Goal: Information Seeking & Learning: Learn about a topic

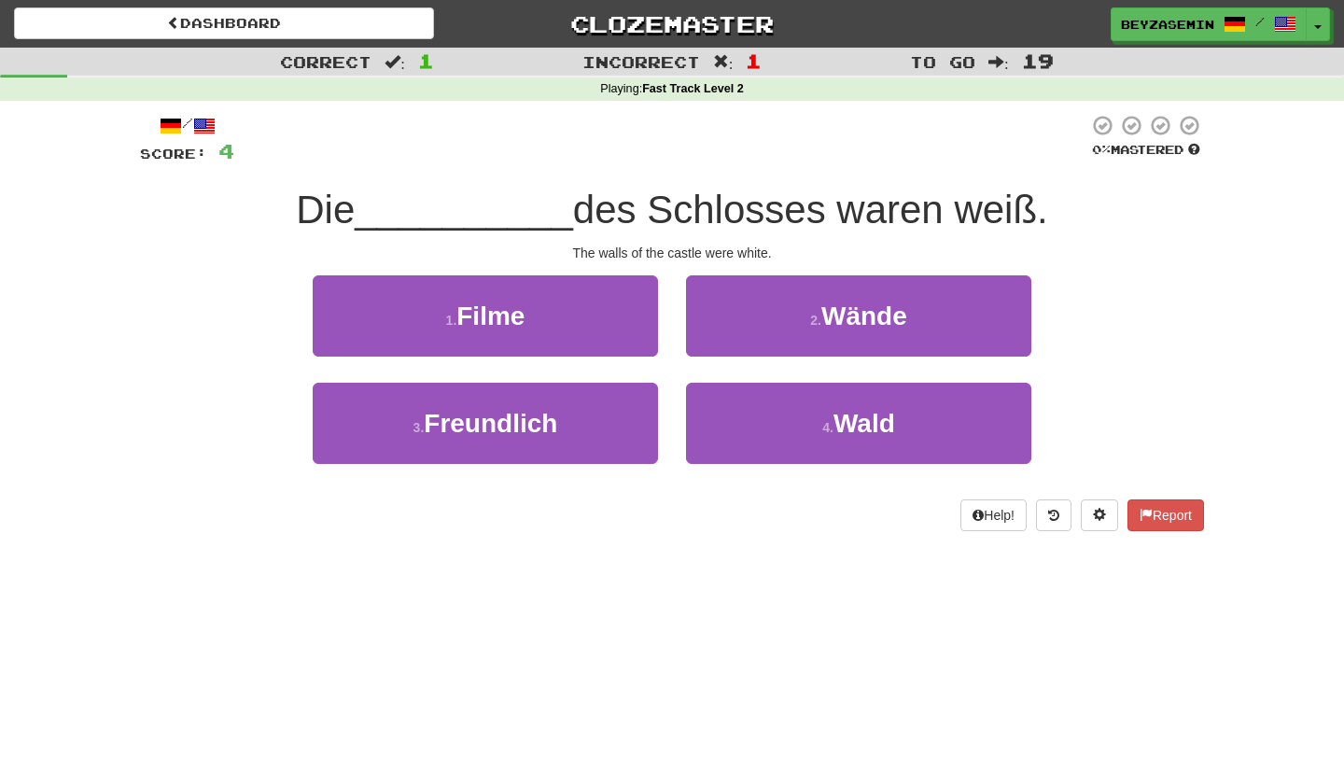
click at [629, 692] on div "Dashboard Clozemaster [GEOGRAPHIC_DATA] / Toggle Dropdown Dashboard Leaderboard…" at bounding box center [672, 379] width 1344 height 758
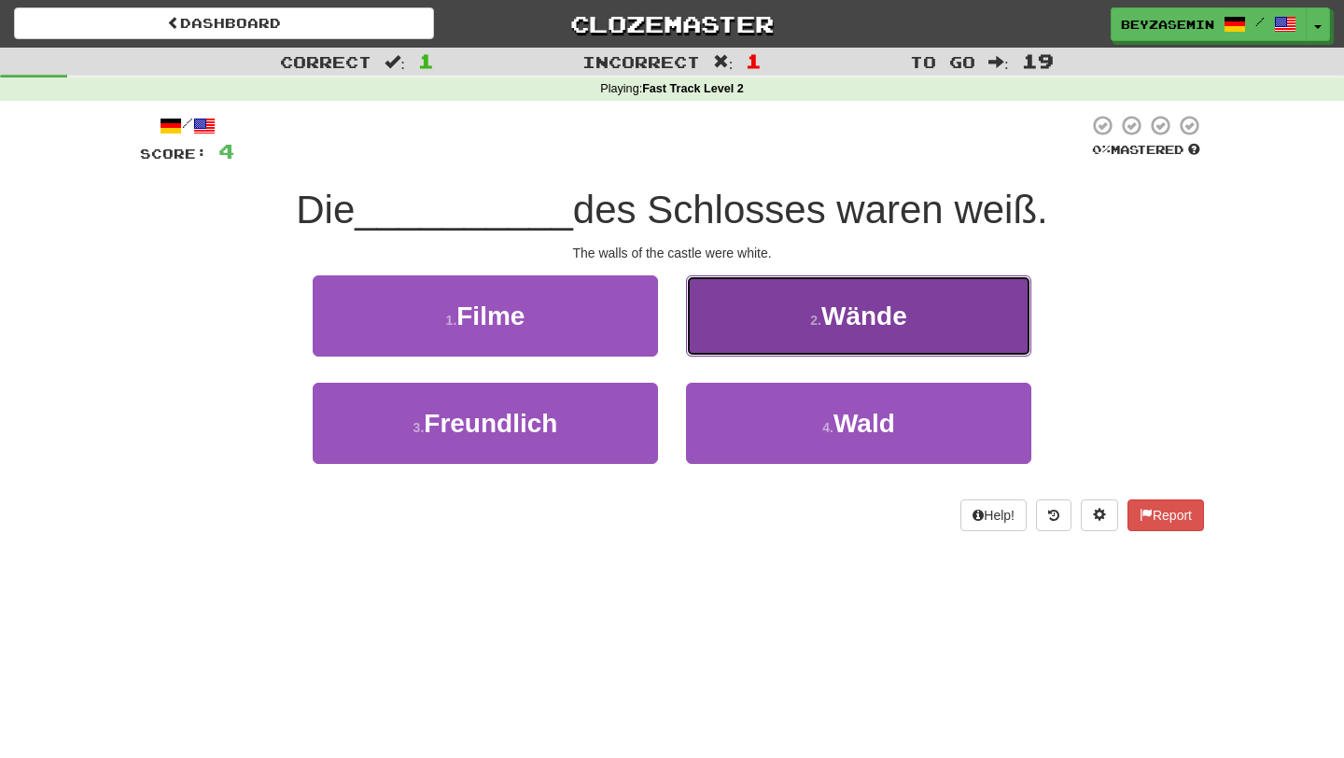
click at [775, 296] on button "2 . Wände" at bounding box center [858, 315] width 345 height 81
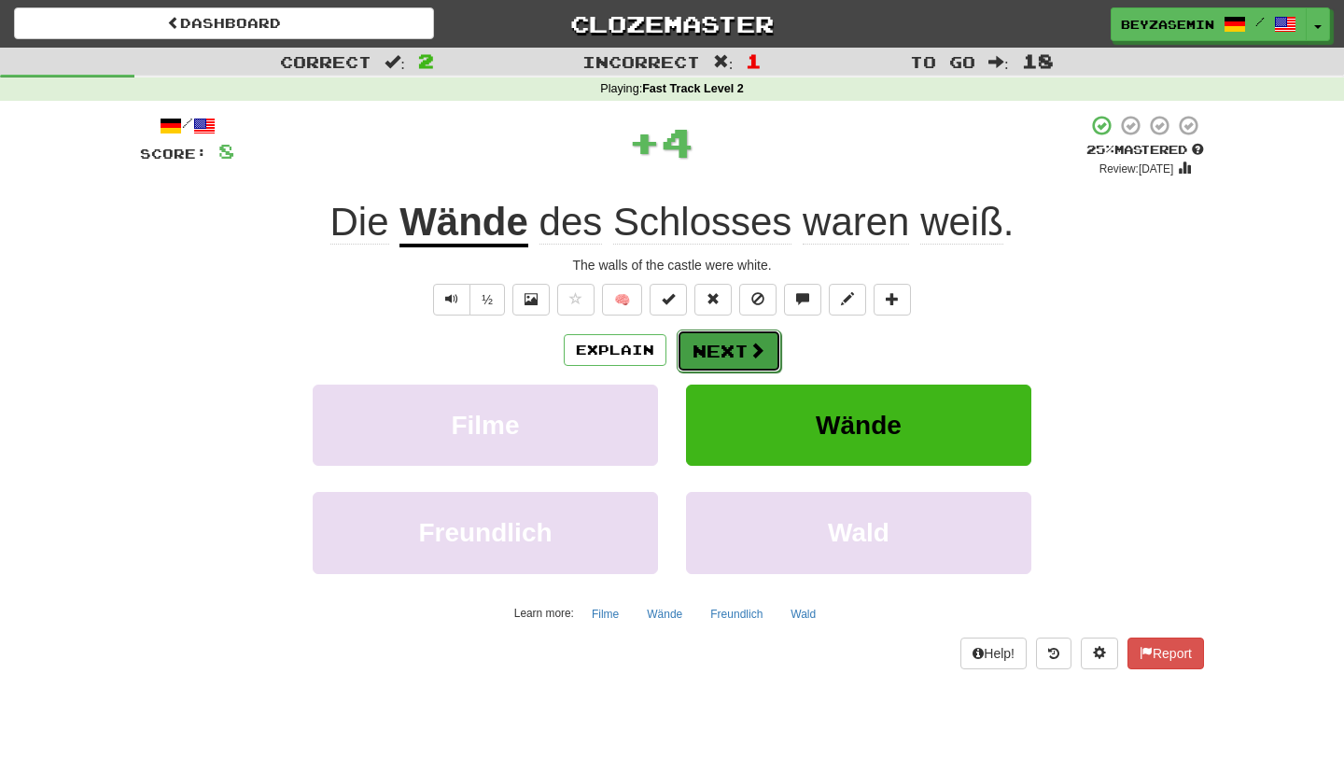
click at [736, 358] on button "Next" at bounding box center [729, 350] width 105 height 43
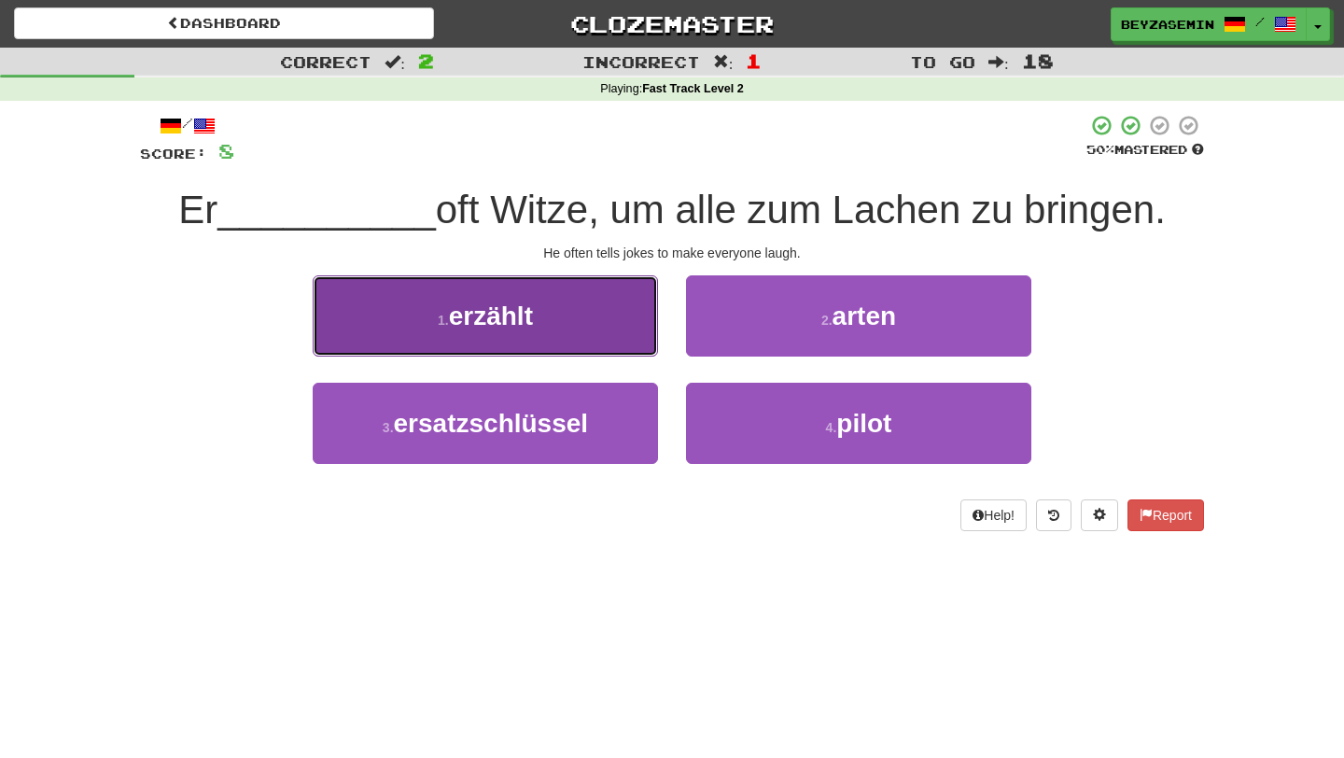
click at [606, 318] on button "1 . erzählt" at bounding box center [485, 315] width 345 height 81
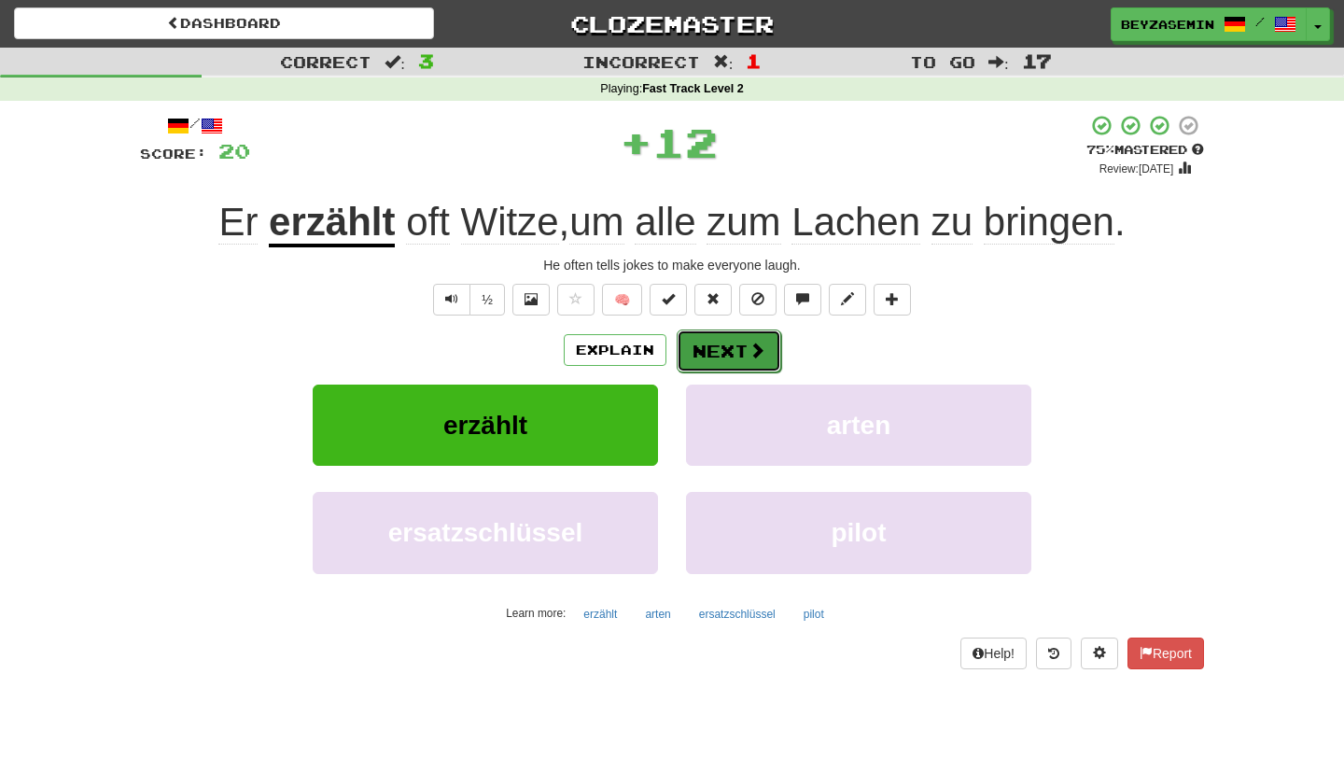
click at [755, 339] on button "Next" at bounding box center [729, 350] width 105 height 43
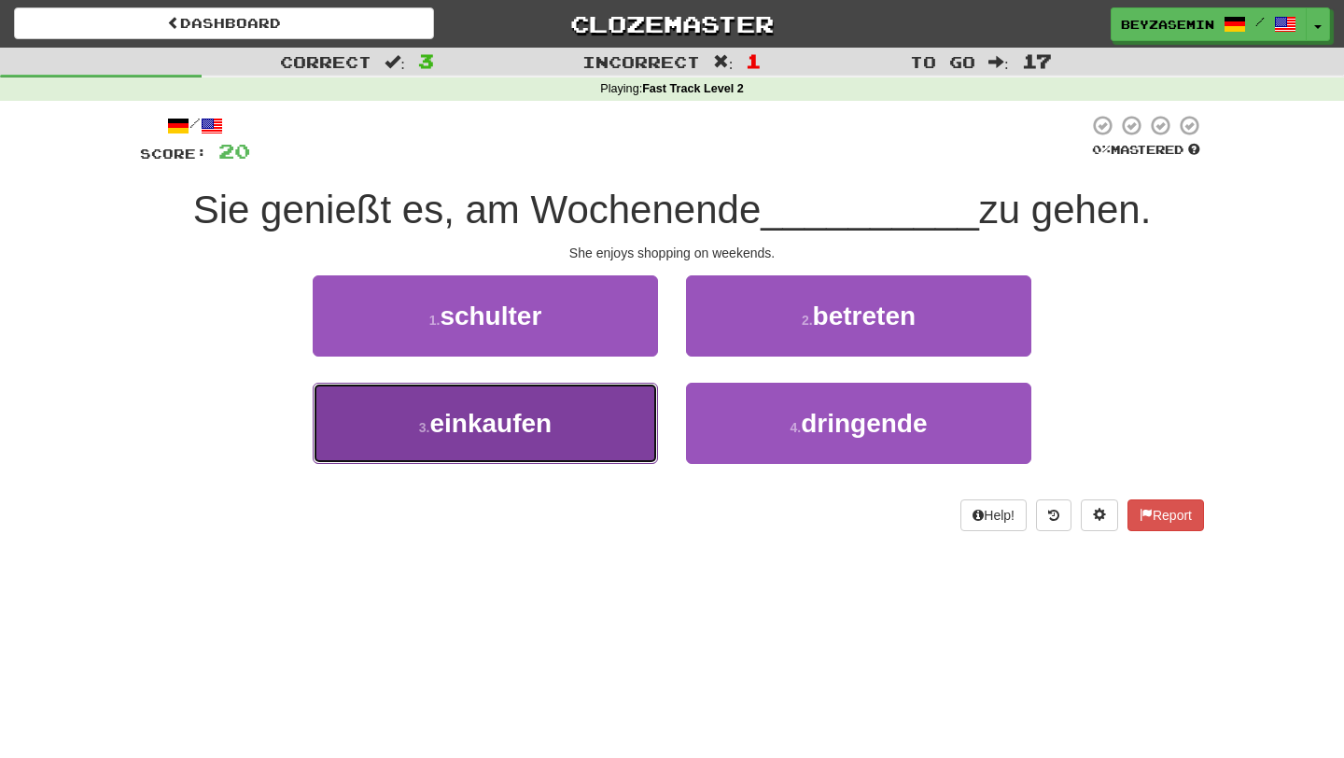
click at [588, 428] on button "3 . einkaufen" at bounding box center [485, 423] width 345 height 81
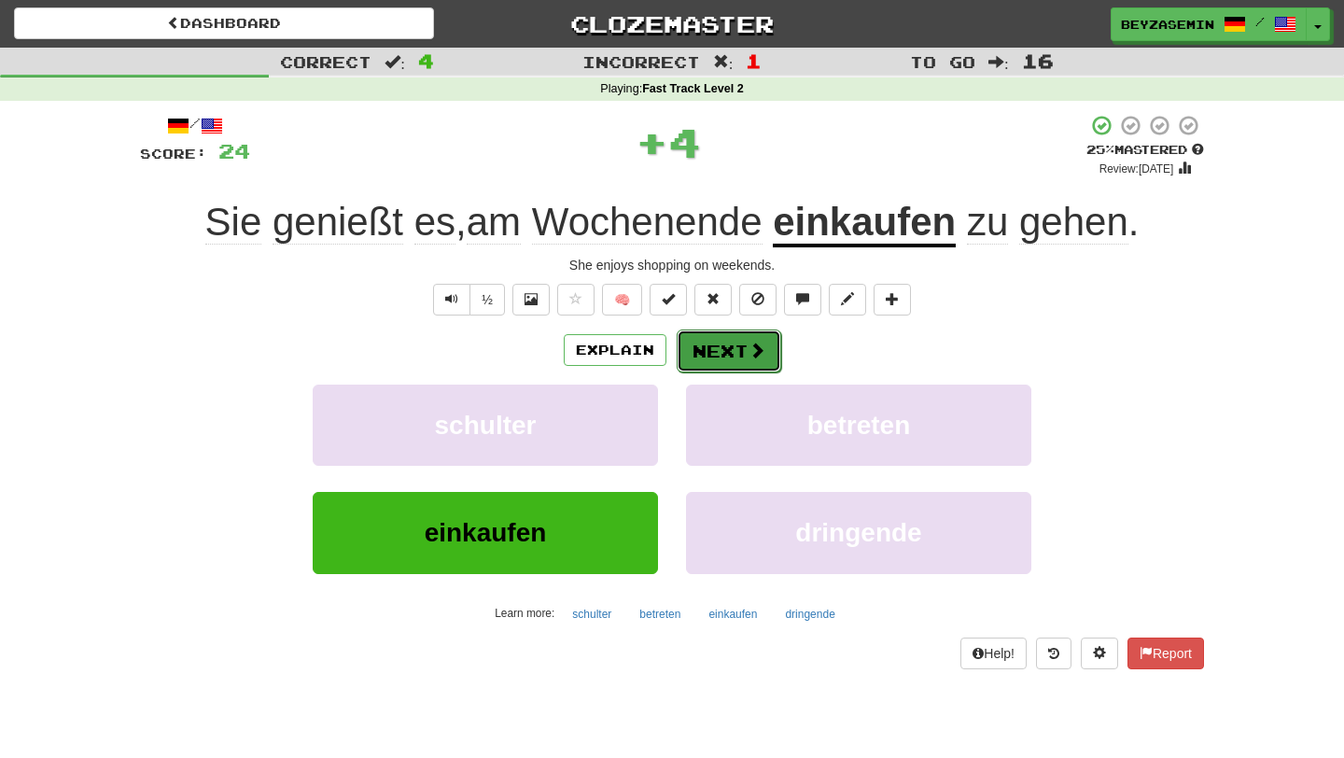
click at [714, 356] on button "Next" at bounding box center [729, 350] width 105 height 43
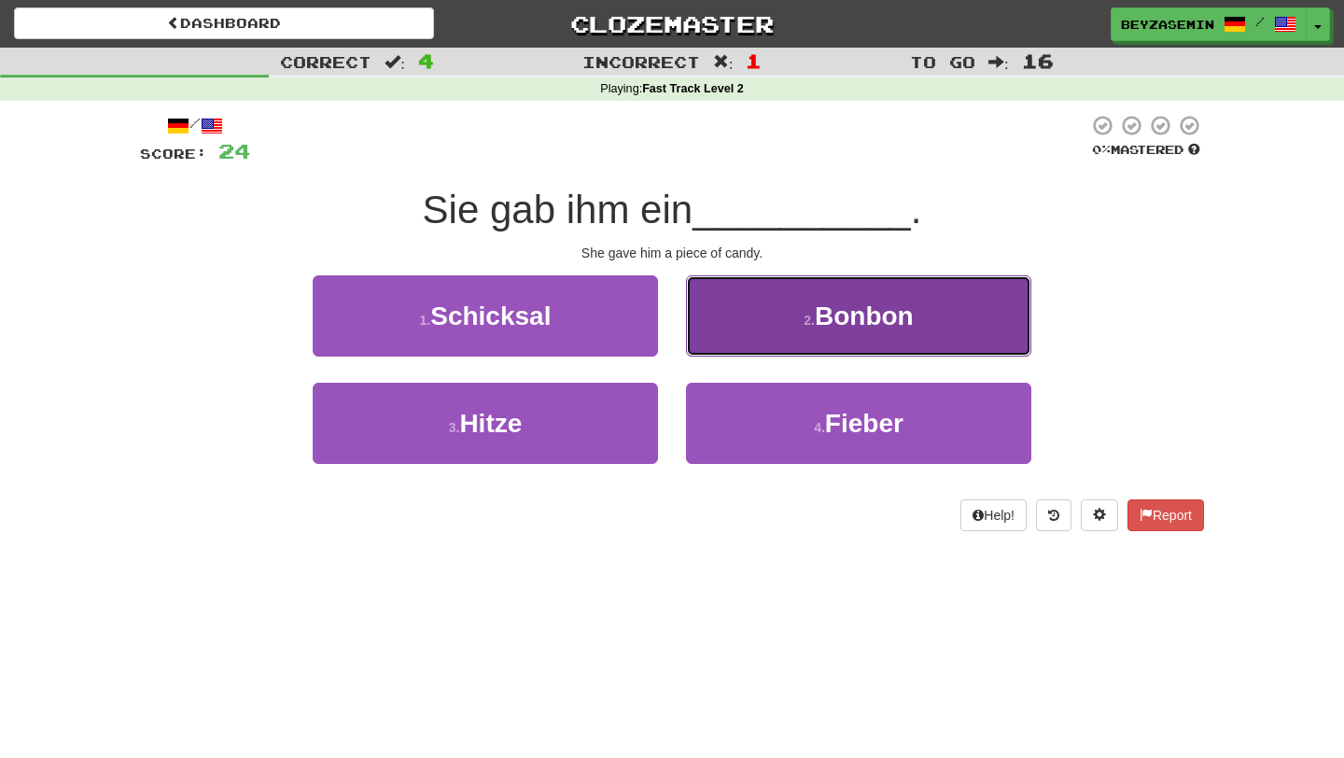
click at [776, 307] on button "2 . Bonbon" at bounding box center [858, 315] width 345 height 81
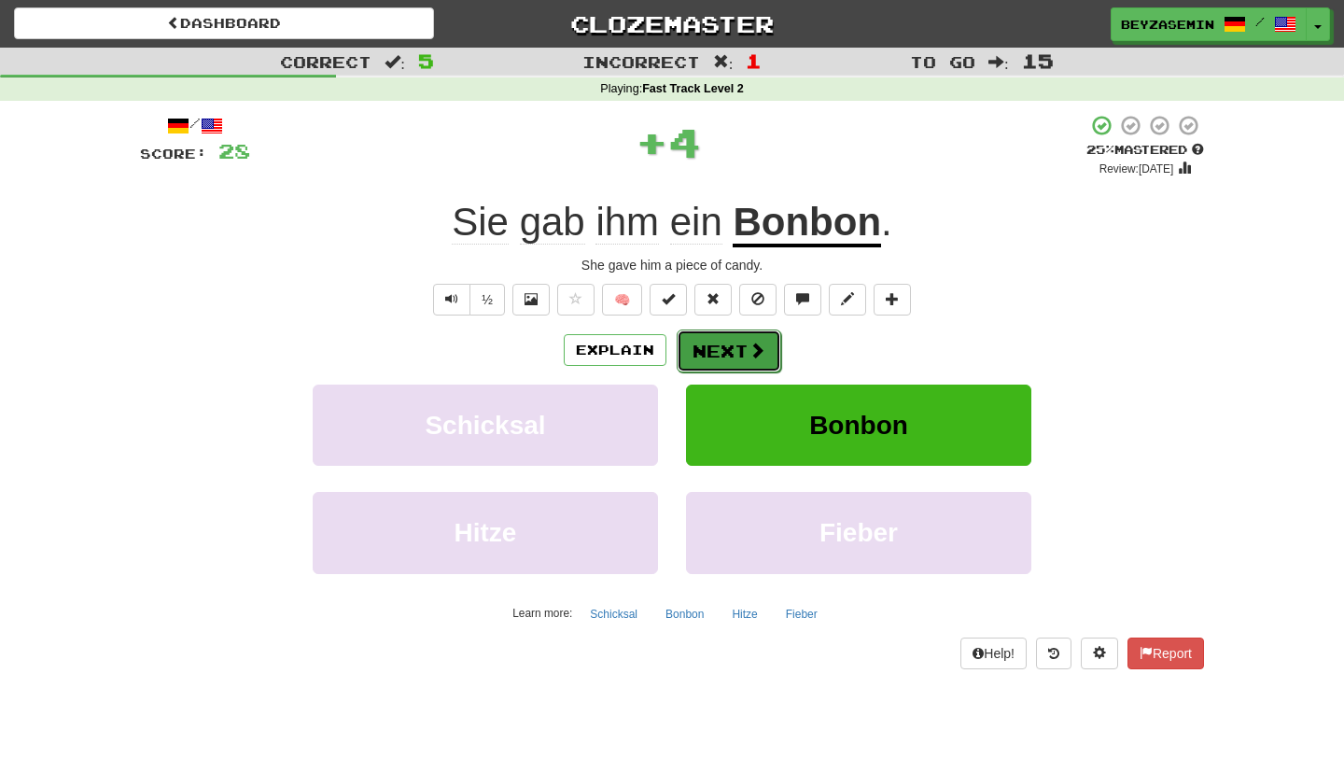
click at [736, 345] on button "Next" at bounding box center [729, 350] width 105 height 43
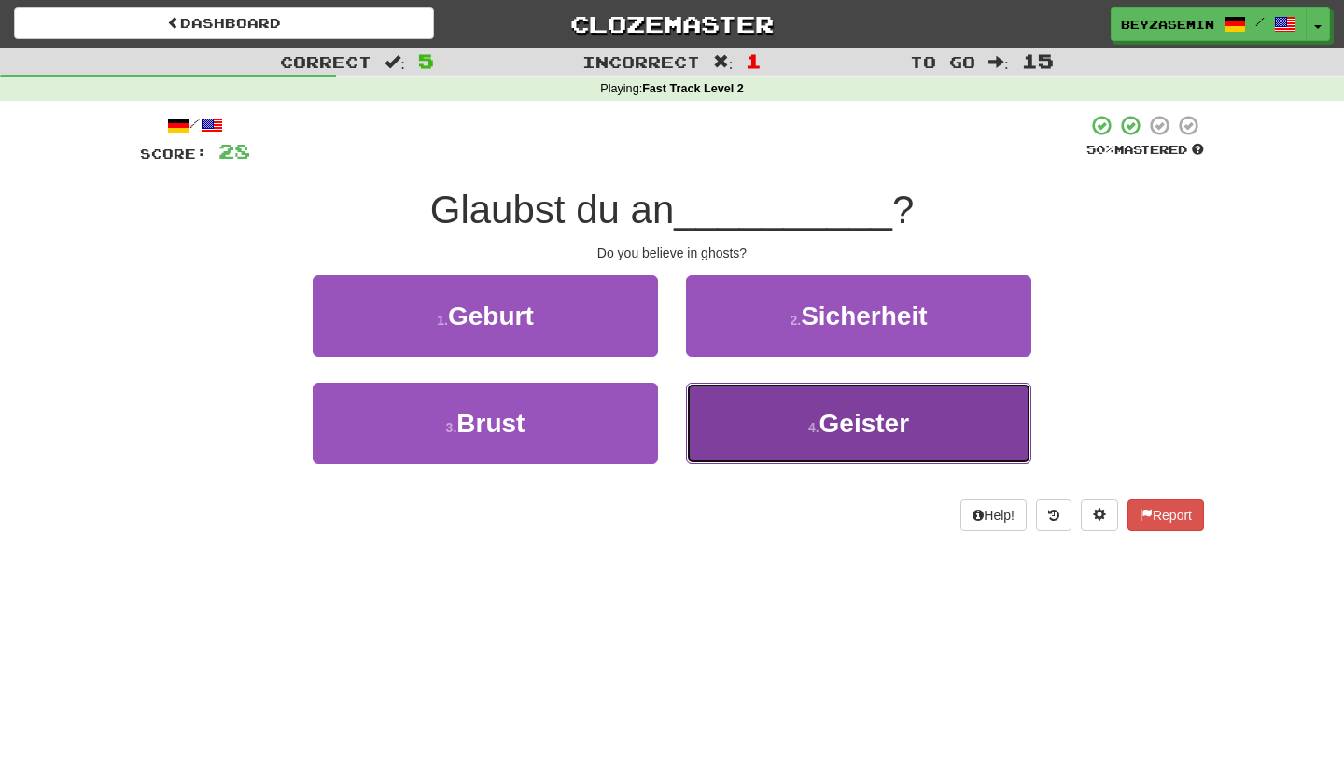
click at [734, 413] on button "4 . Geister" at bounding box center [858, 423] width 345 height 81
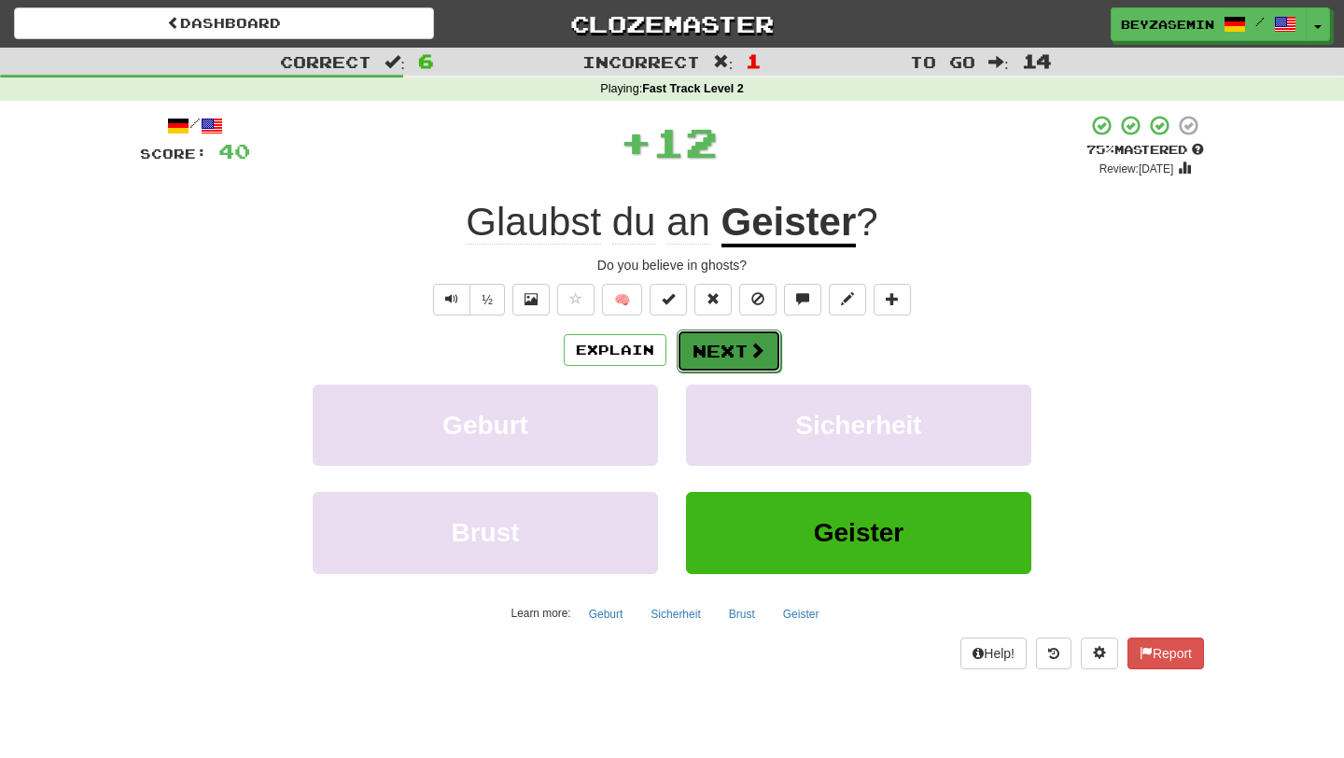
click at [703, 363] on button "Next" at bounding box center [729, 350] width 105 height 43
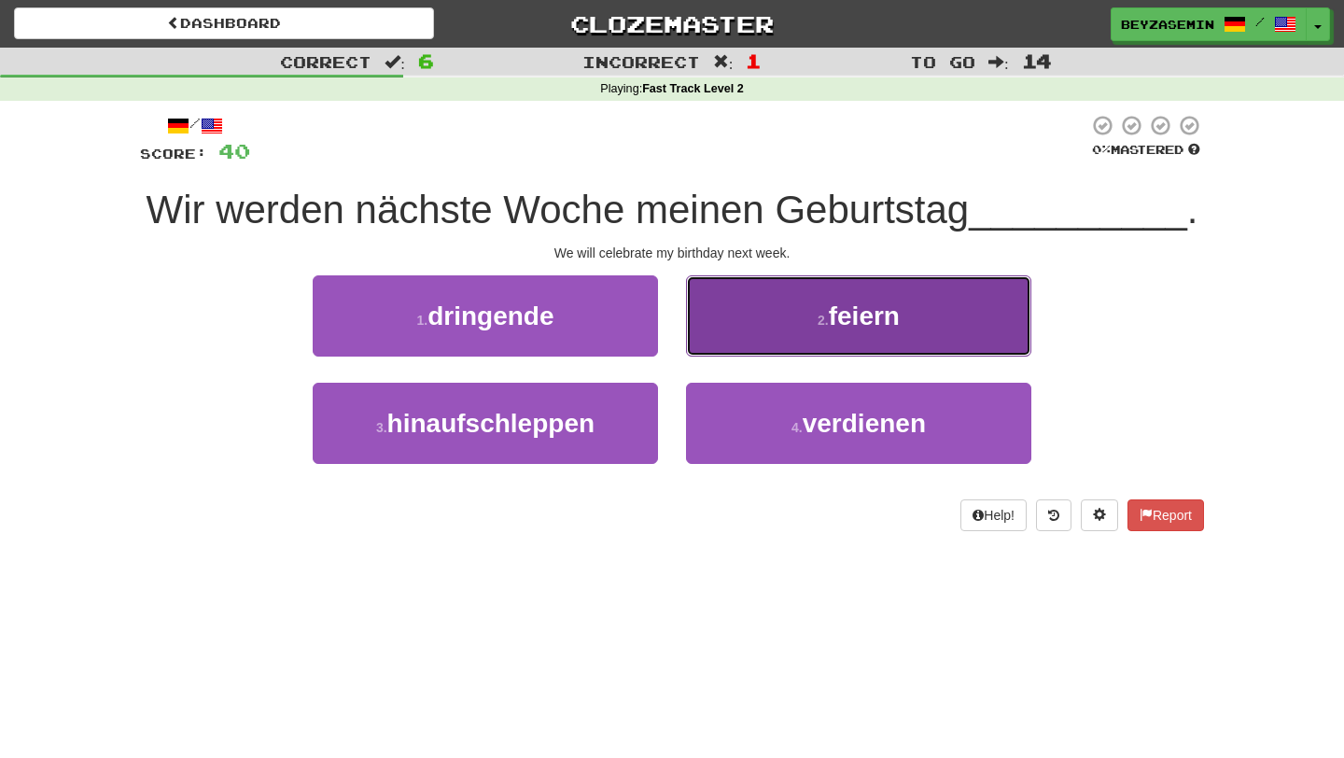
click at [765, 296] on button "2 . feiern" at bounding box center [858, 315] width 345 height 81
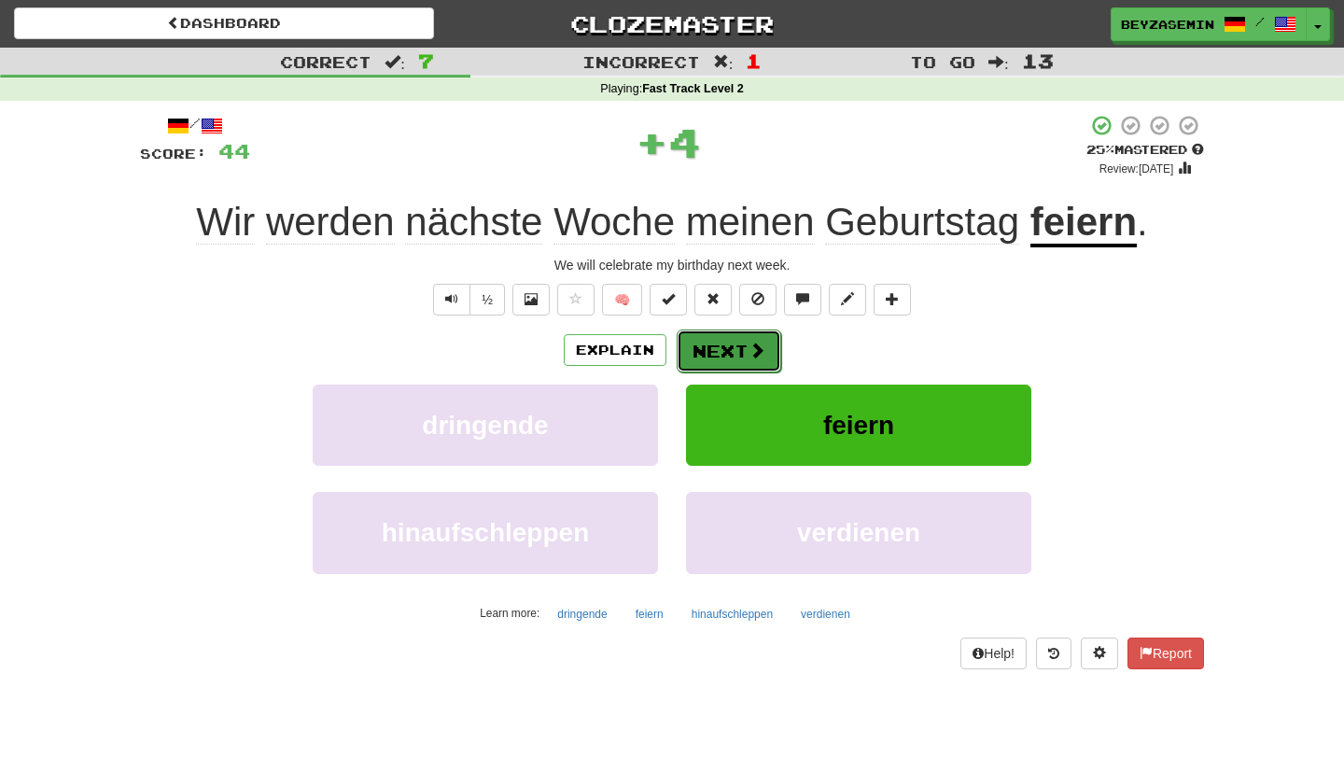
click at [740, 351] on button "Next" at bounding box center [729, 350] width 105 height 43
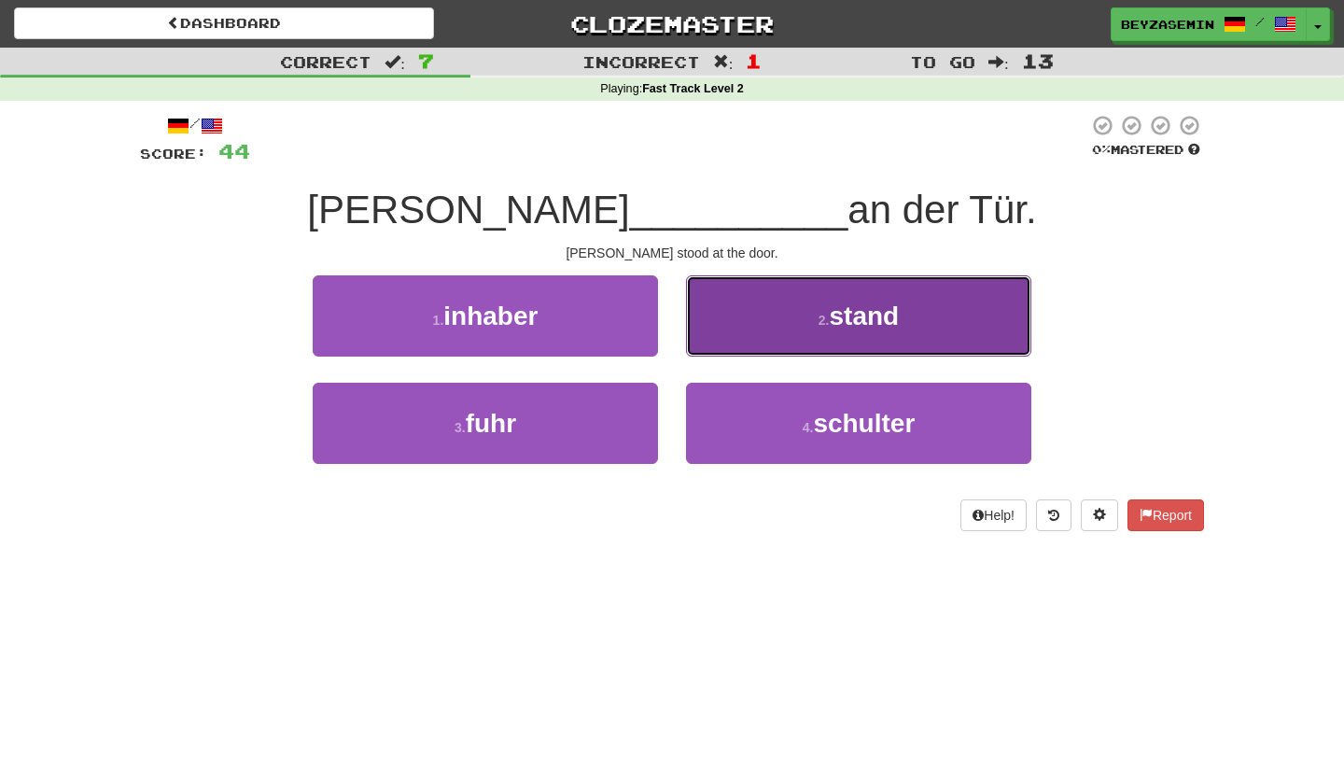
click at [806, 309] on button "2 . stand" at bounding box center [858, 315] width 345 height 81
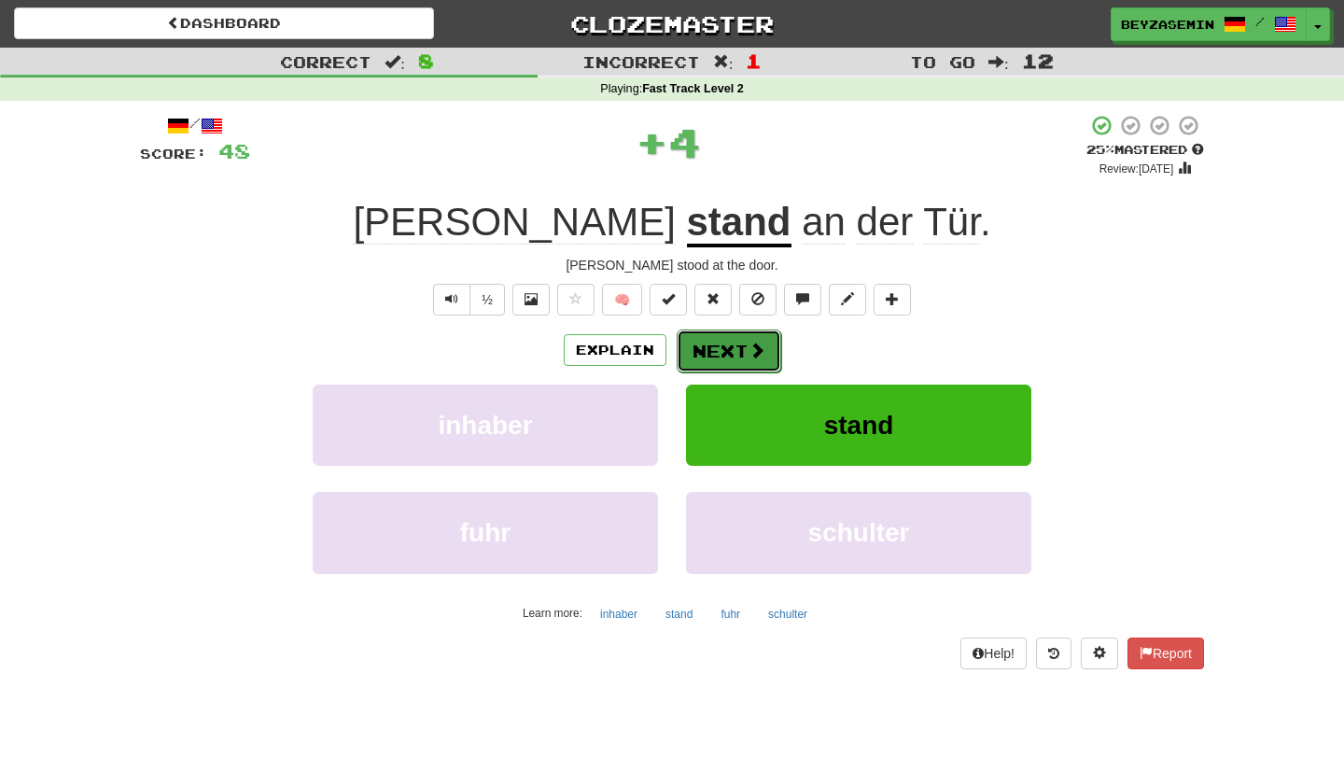
click at [746, 358] on button "Next" at bounding box center [729, 350] width 105 height 43
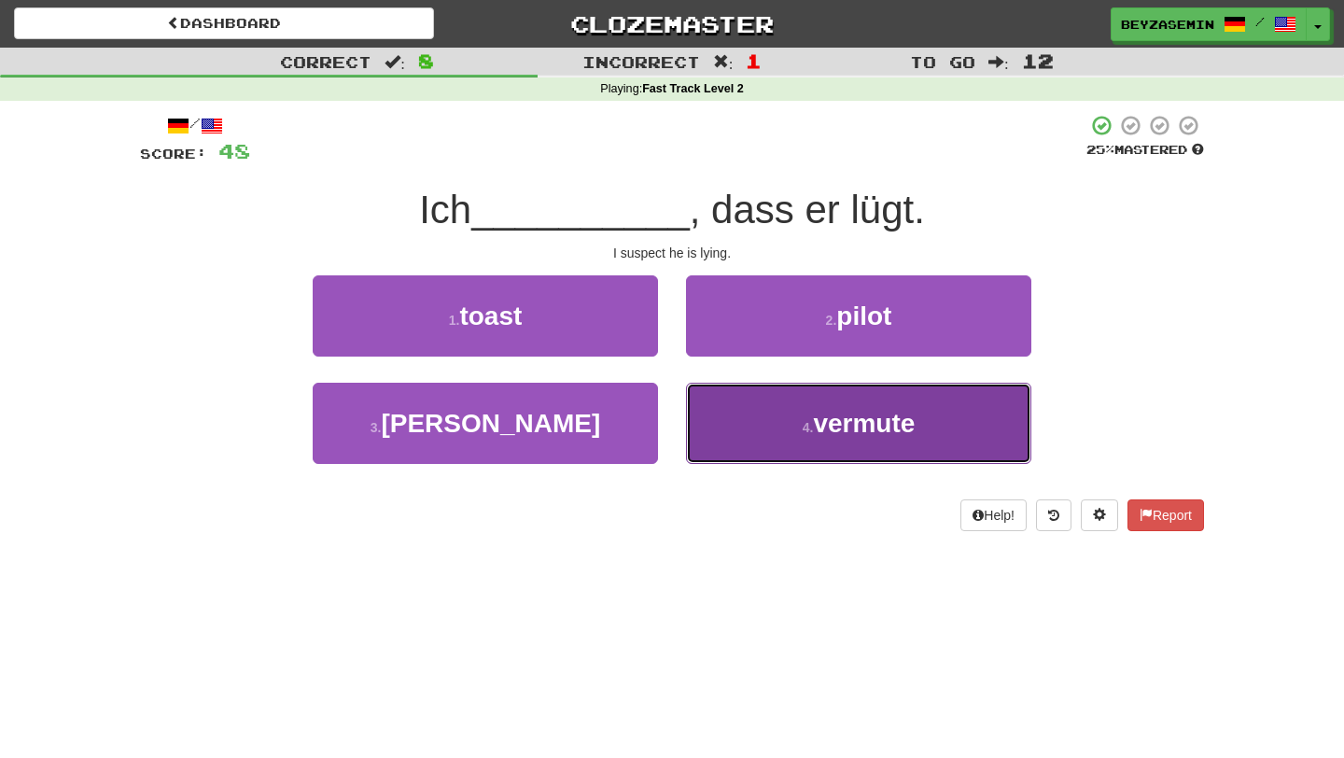
click at [795, 434] on button "4 . vermute" at bounding box center [858, 423] width 345 height 81
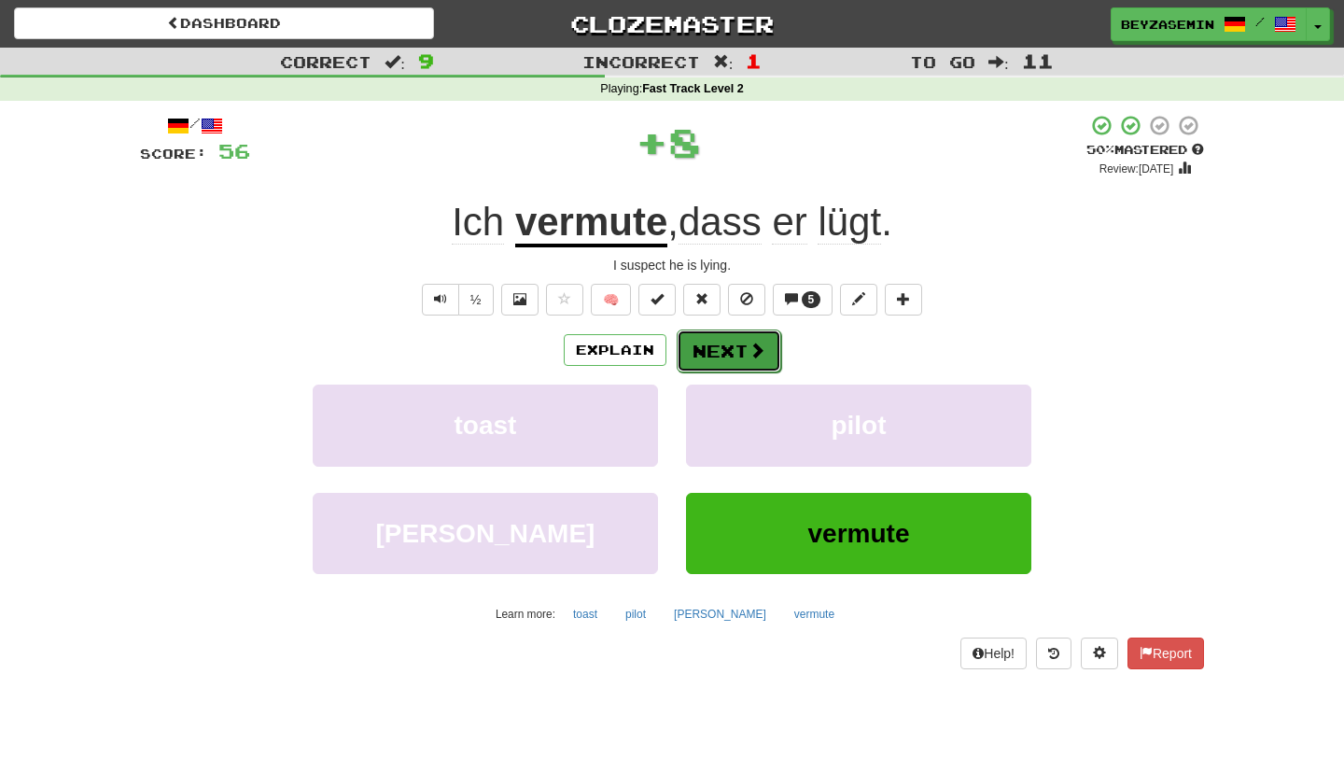
click at [723, 361] on button "Next" at bounding box center [729, 350] width 105 height 43
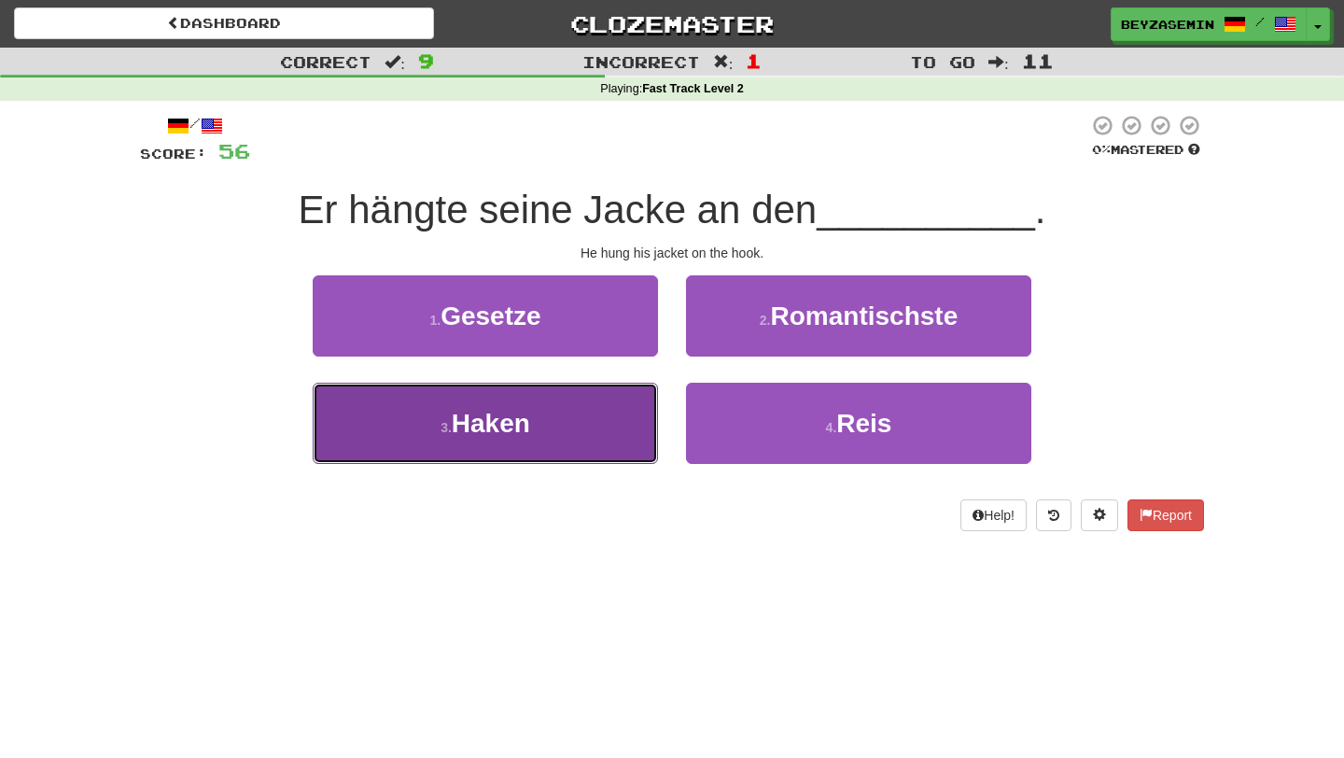
click at [597, 409] on button "3 . Haken" at bounding box center [485, 423] width 345 height 81
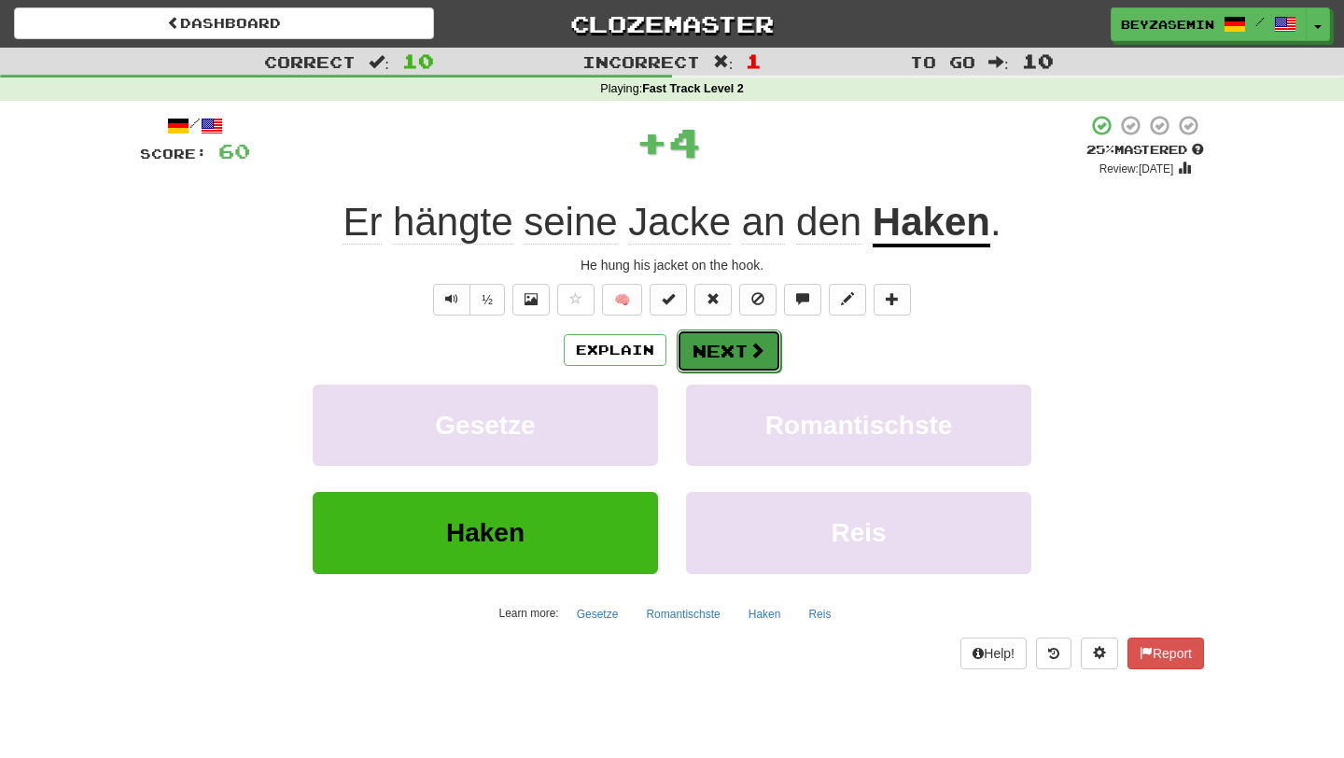
click at [728, 354] on button "Next" at bounding box center [729, 350] width 105 height 43
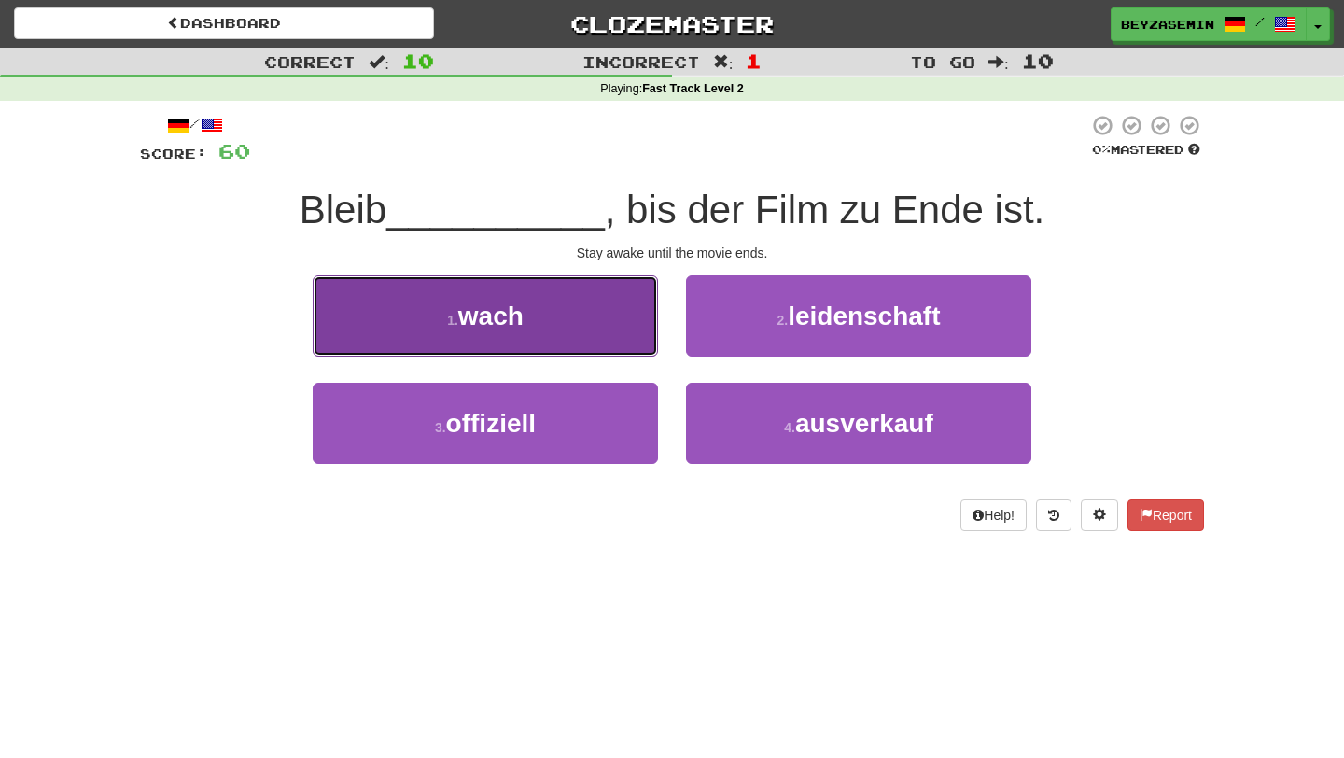
click at [641, 316] on button "1 . wach" at bounding box center [485, 315] width 345 height 81
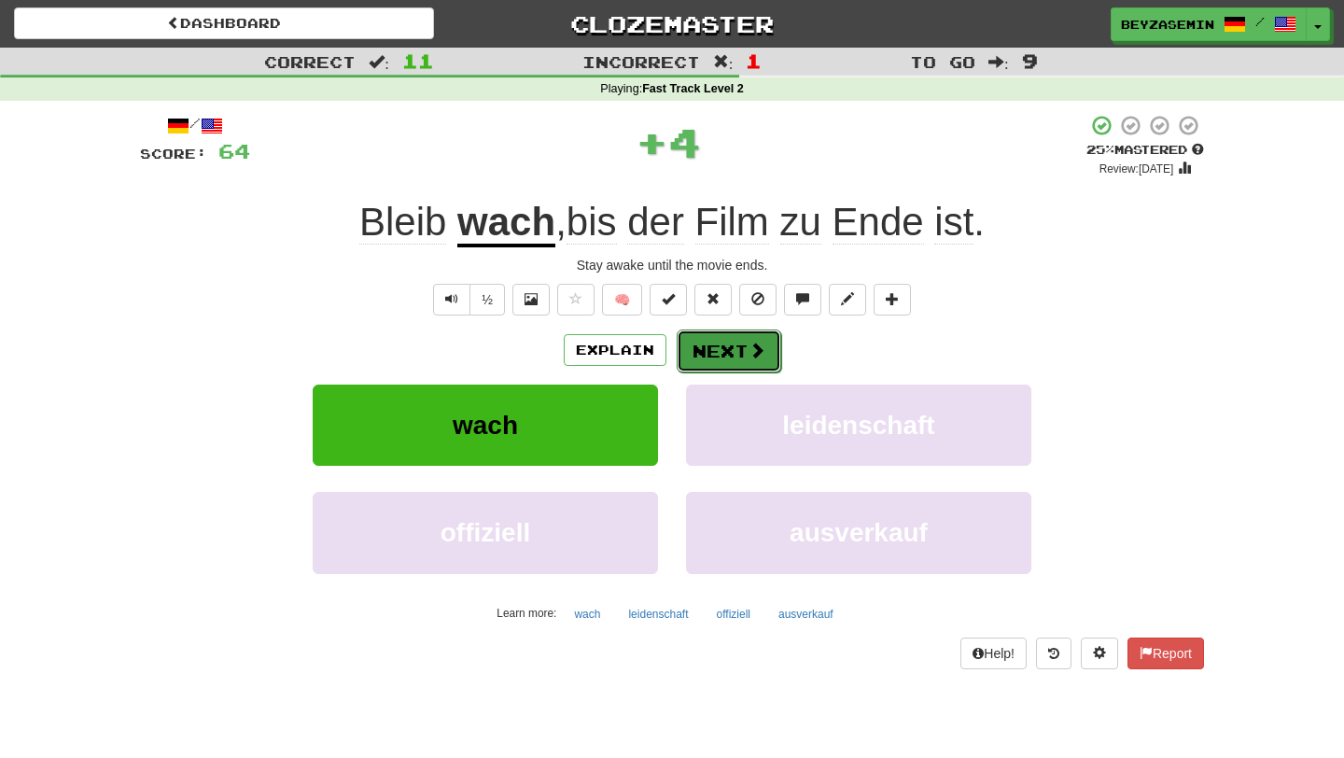
click at [728, 353] on button "Next" at bounding box center [729, 350] width 105 height 43
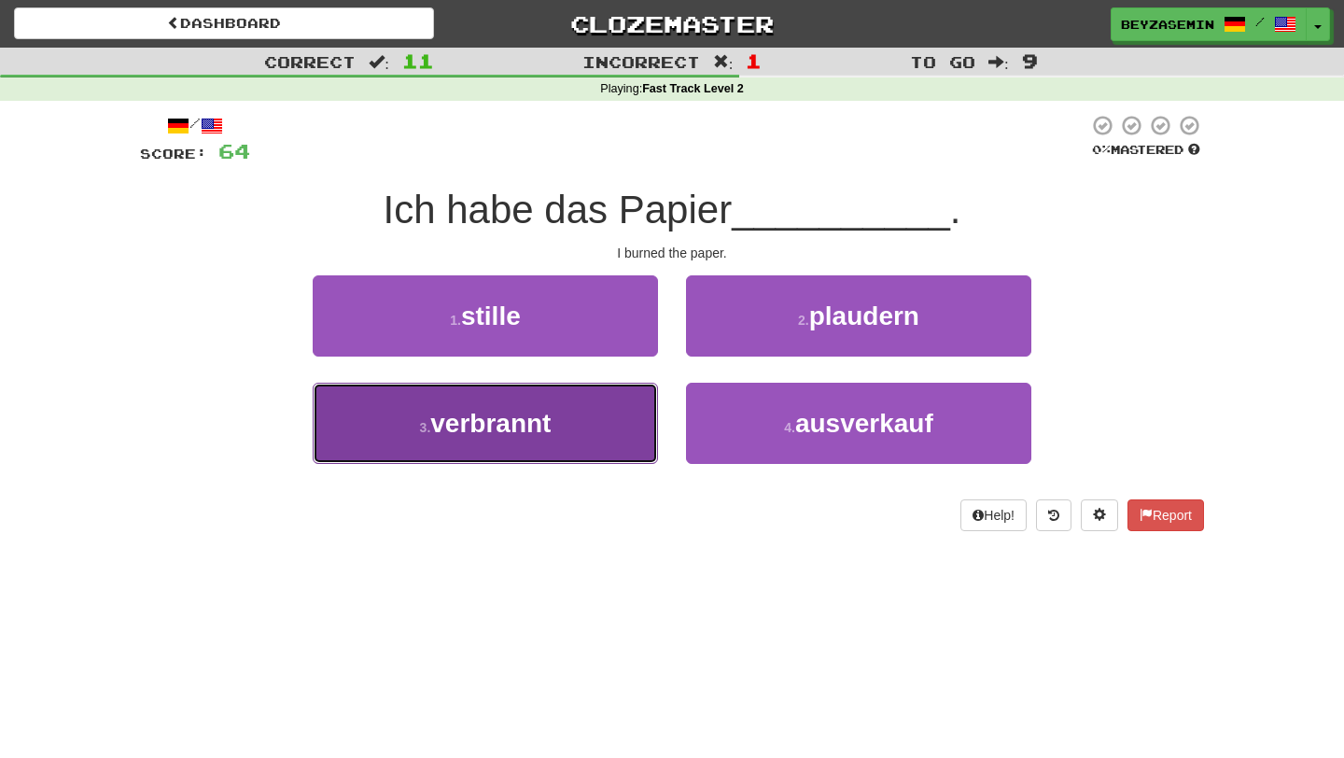
click at [574, 426] on button "3 . verbrannt" at bounding box center [485, 423] width 345 height 81
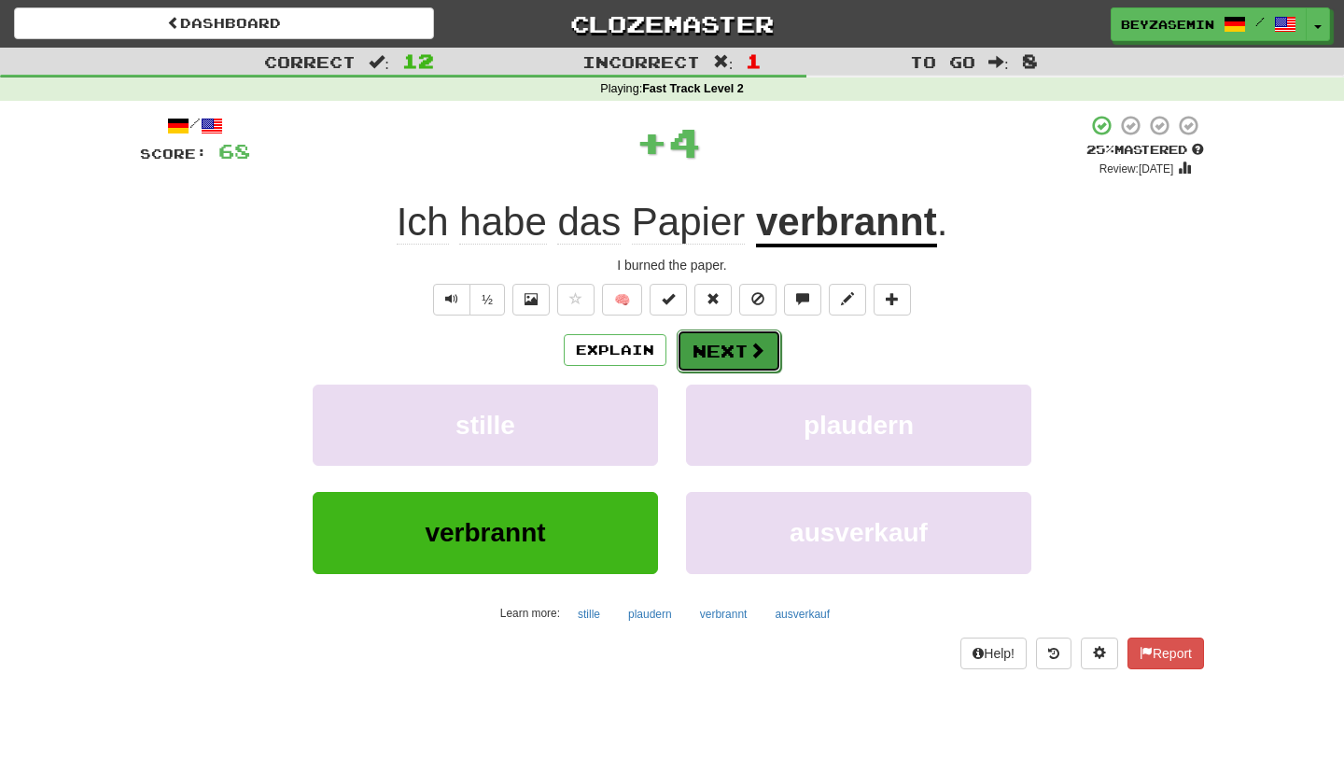
click at [732, 367] on button "Next" at bounding box center [729, 350] width 105 height 43
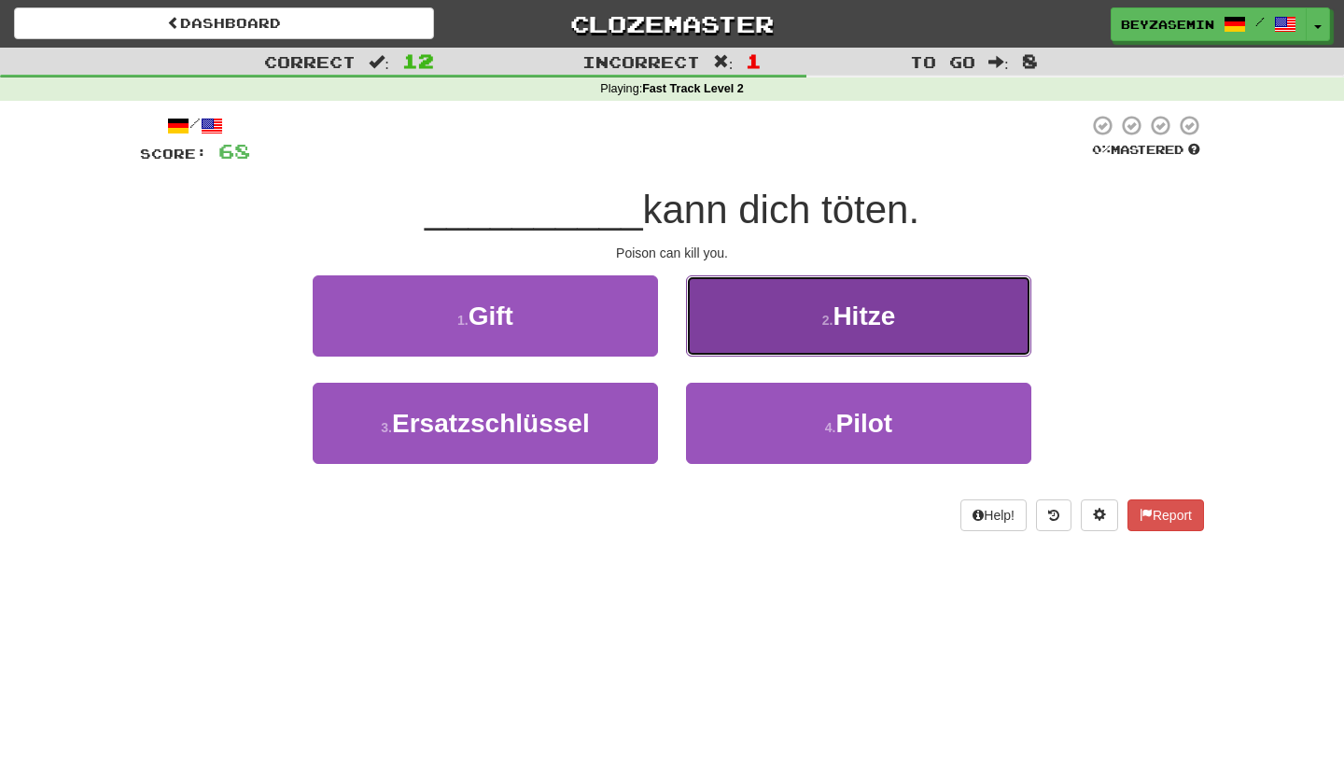
click at [790, 326] on button "2 . Hitze" at bounding box center [858, 315] width 345 height 81
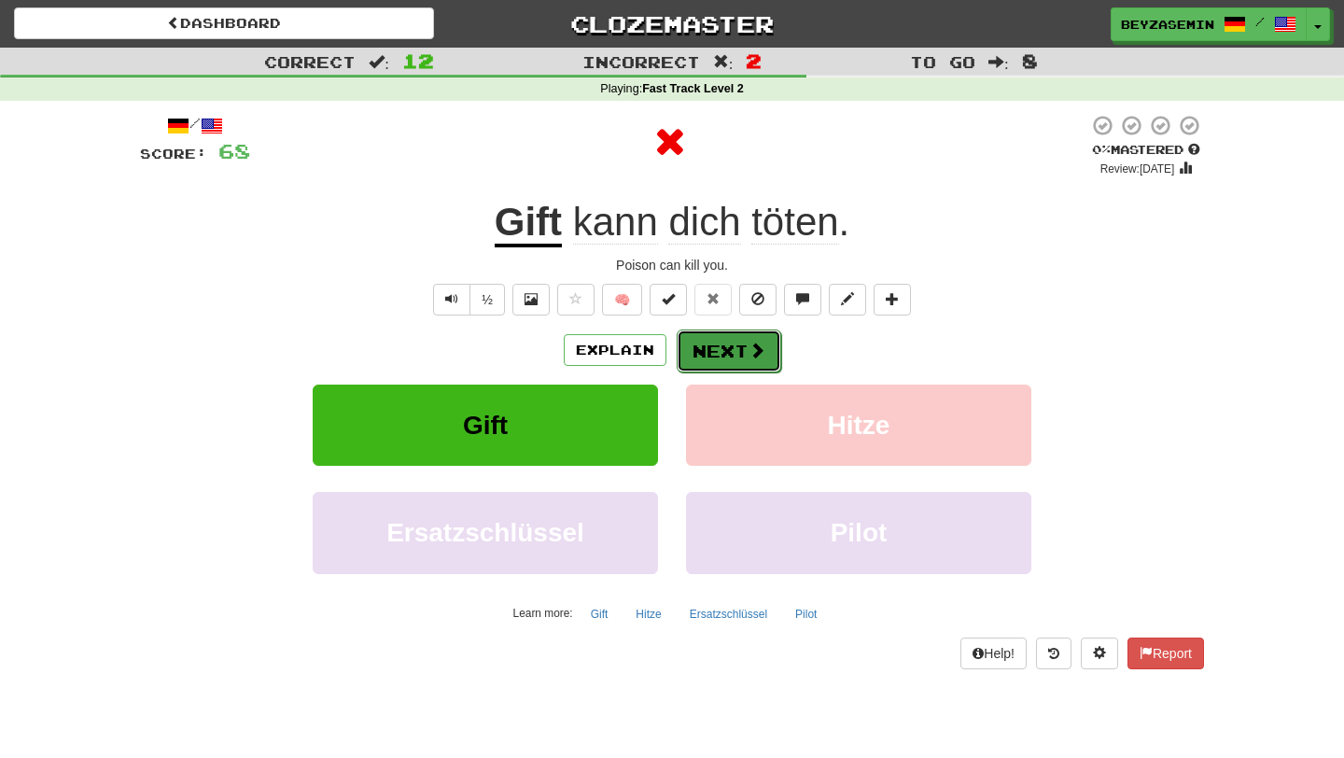
click at [720, 353] on button "Next" at bounding box center [729, 350] width 105 height 43
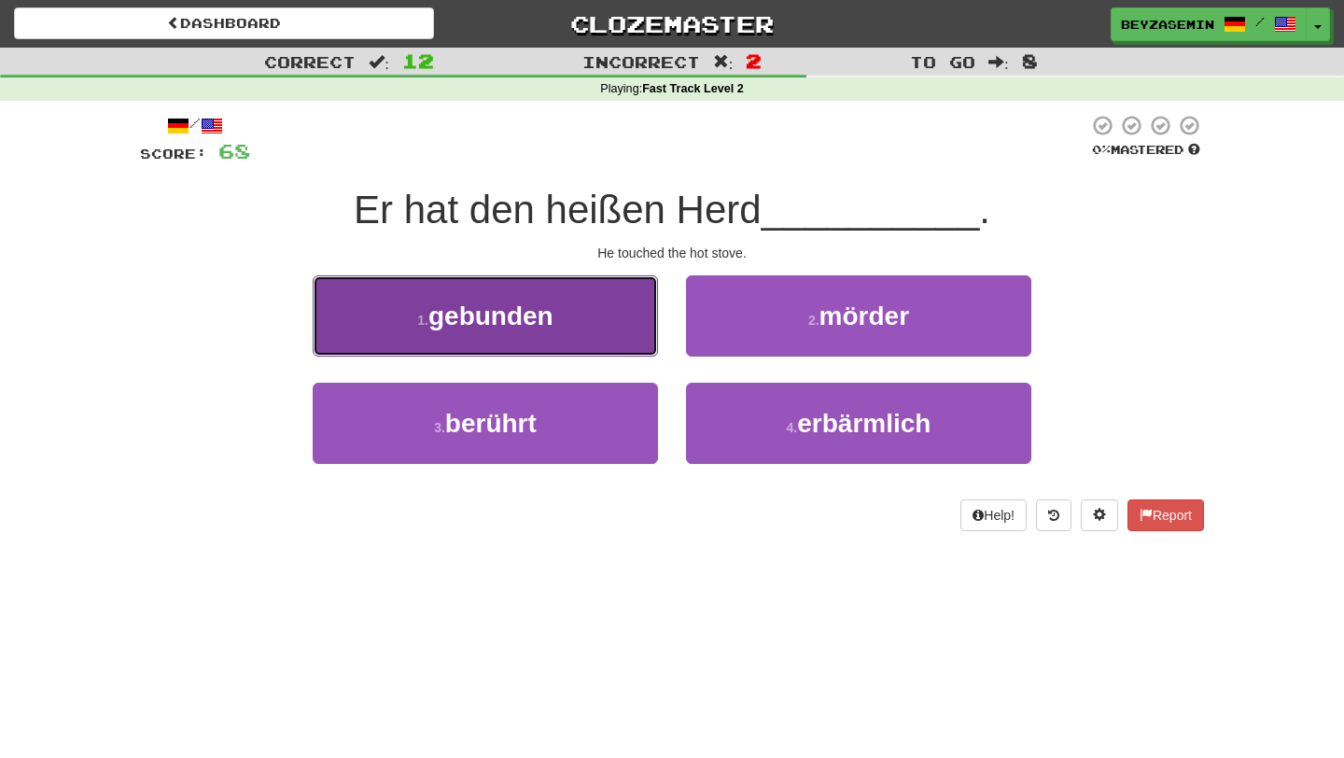
click at [589, 313] on button "1 . gebunden" at bounding box center [485, 315] width 345 height 81
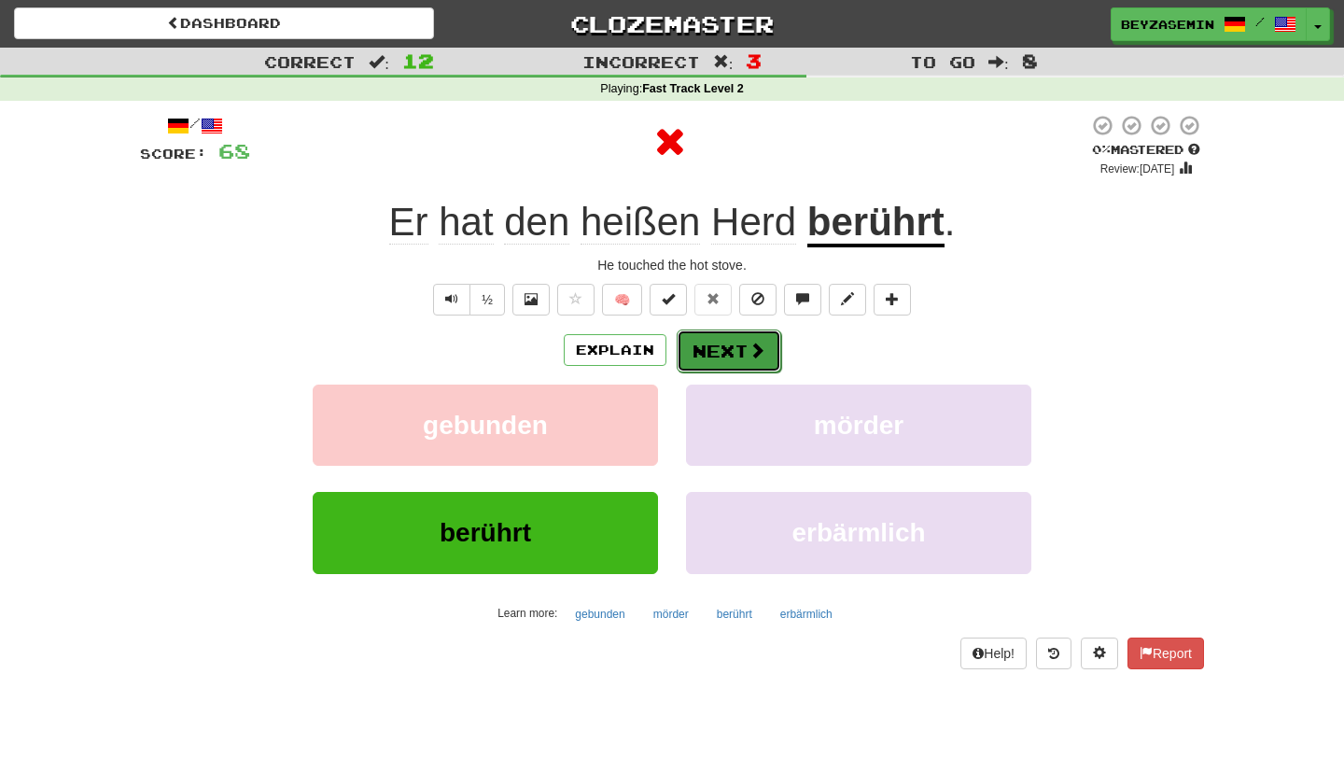
click at [731, 352] on button "Next" at bounding box center [729, 350] width 105 height 43
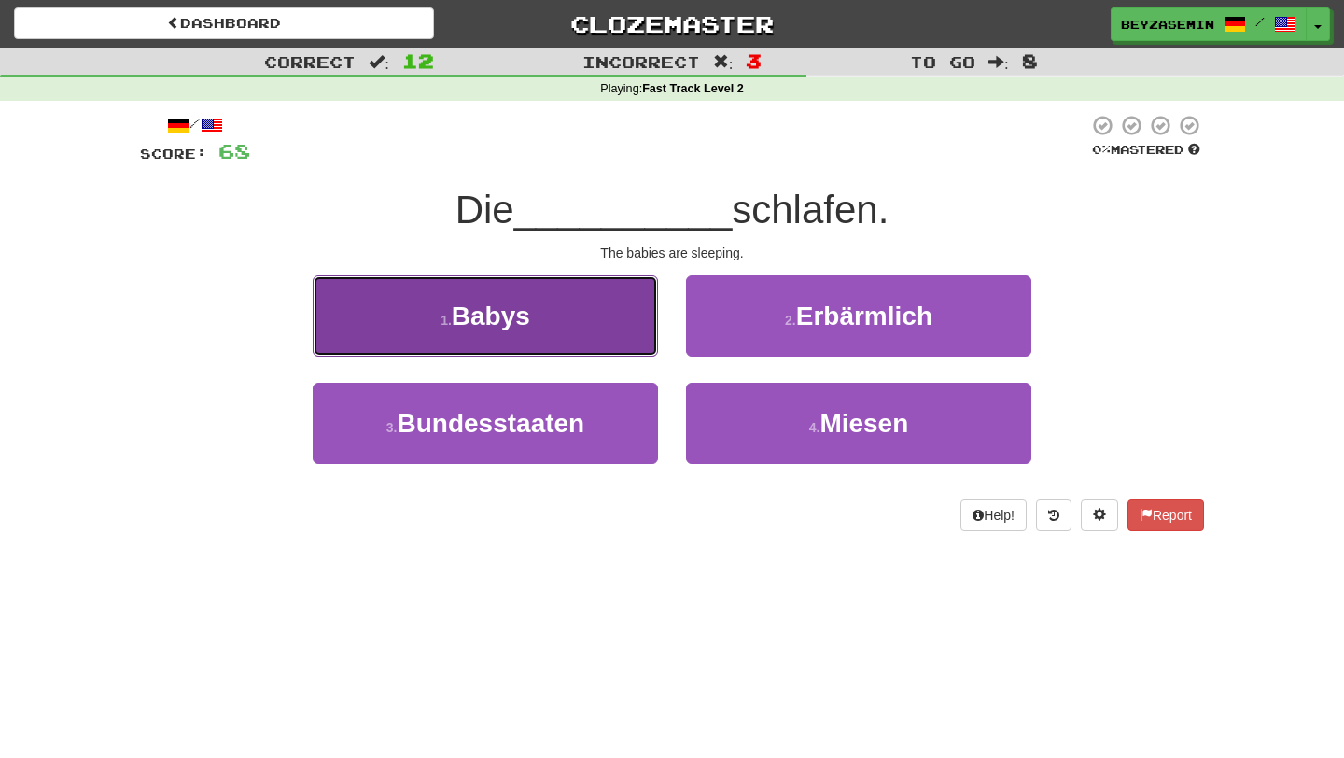
click at [555, 306] on button "1 . Babys" at bounding box center [485, 315] width 345 height 81
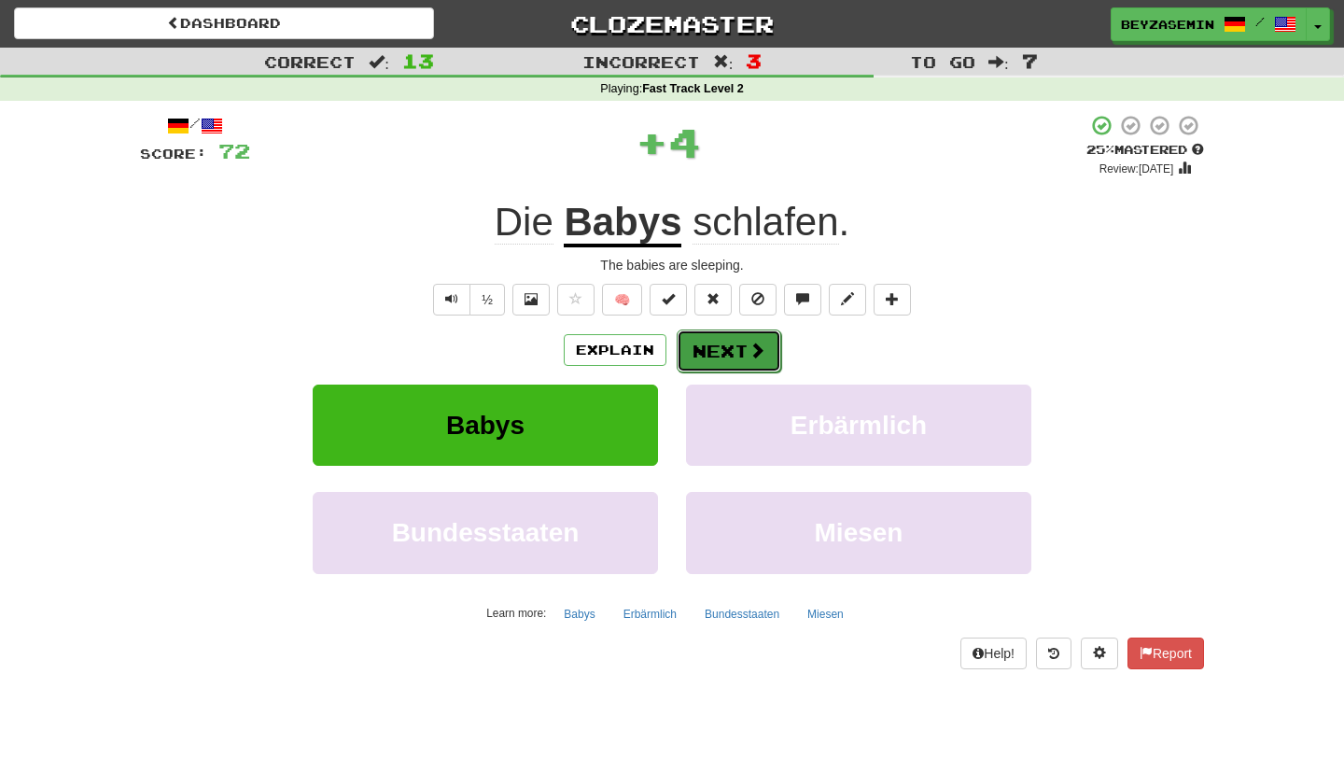
click at [744, 344] on button "Next" at bounding box center [729, 350] width 105 height 43
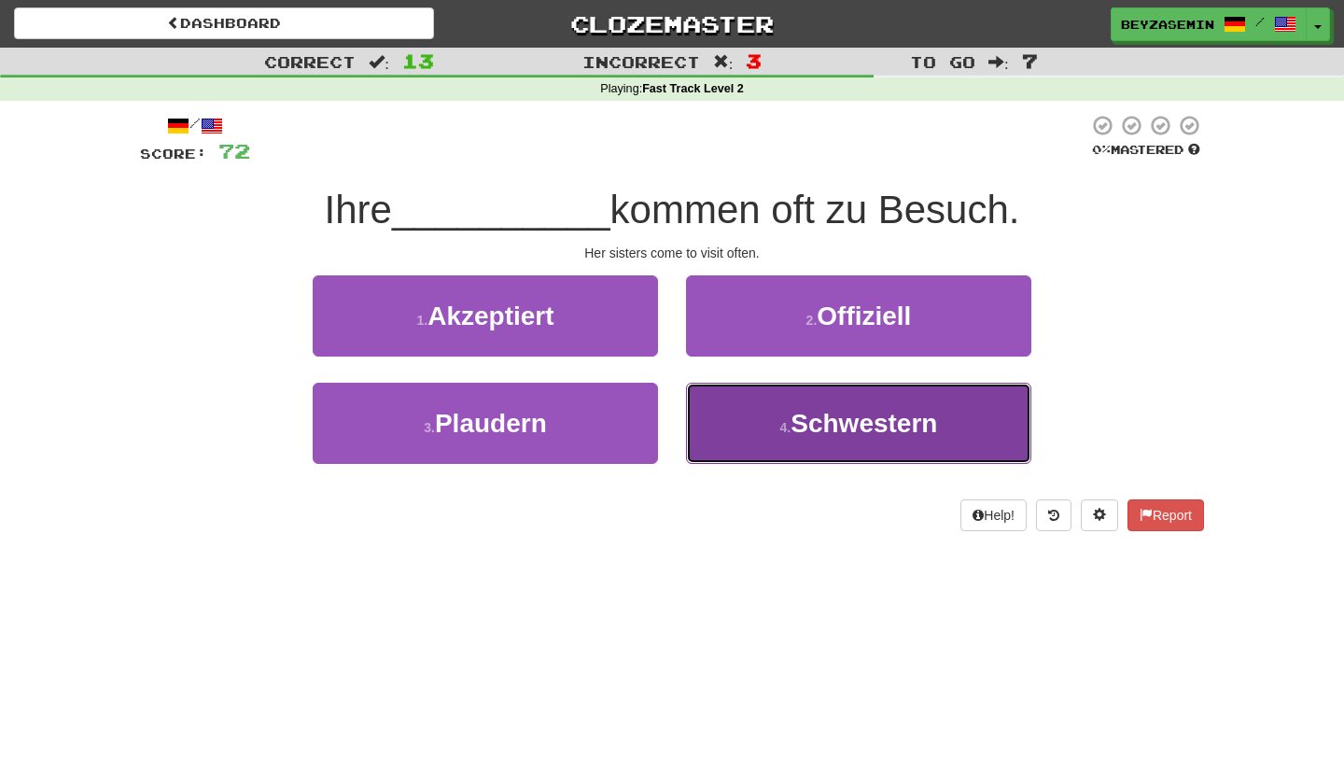
click at [799, 437] on span "Schwestern" at bounding box center [863, 423] width 147 height 29
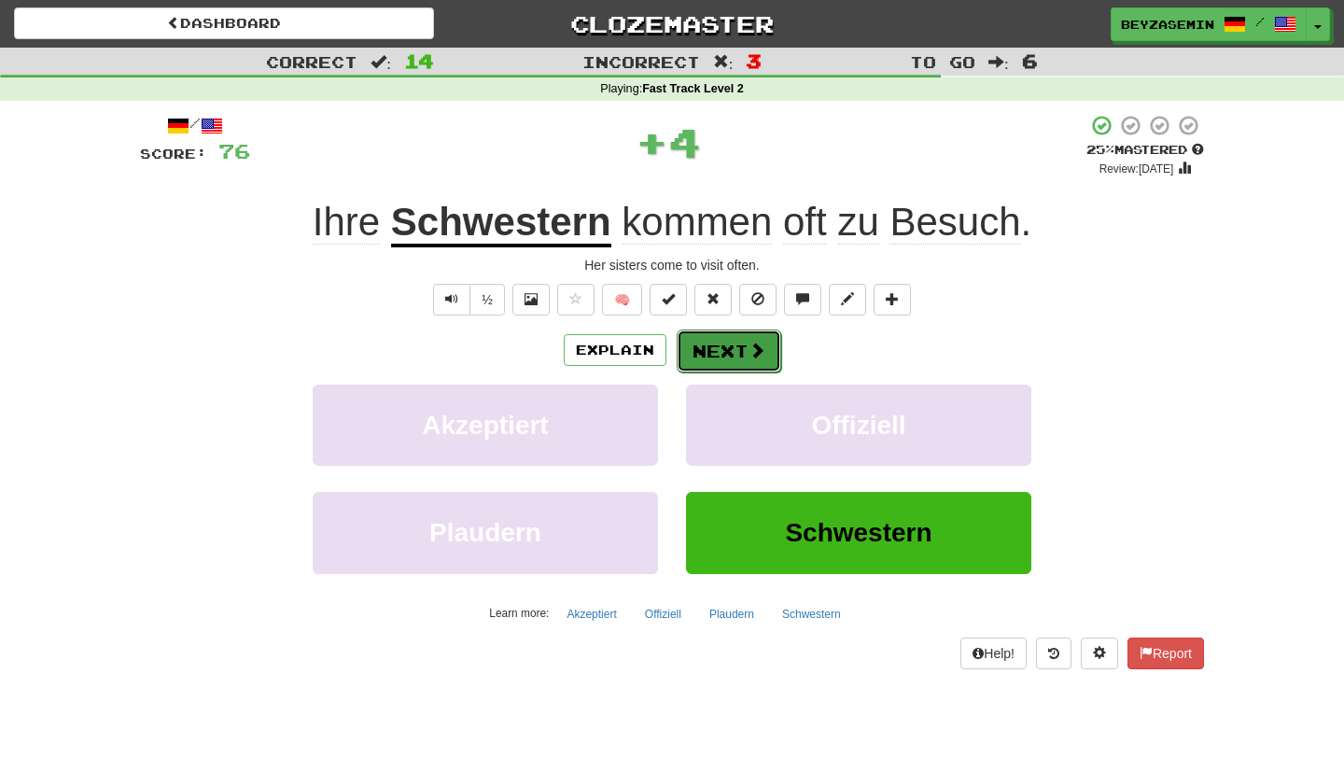
click at [728, 356] on button "Next" at bounding box center [729, 350] width 105 height 43
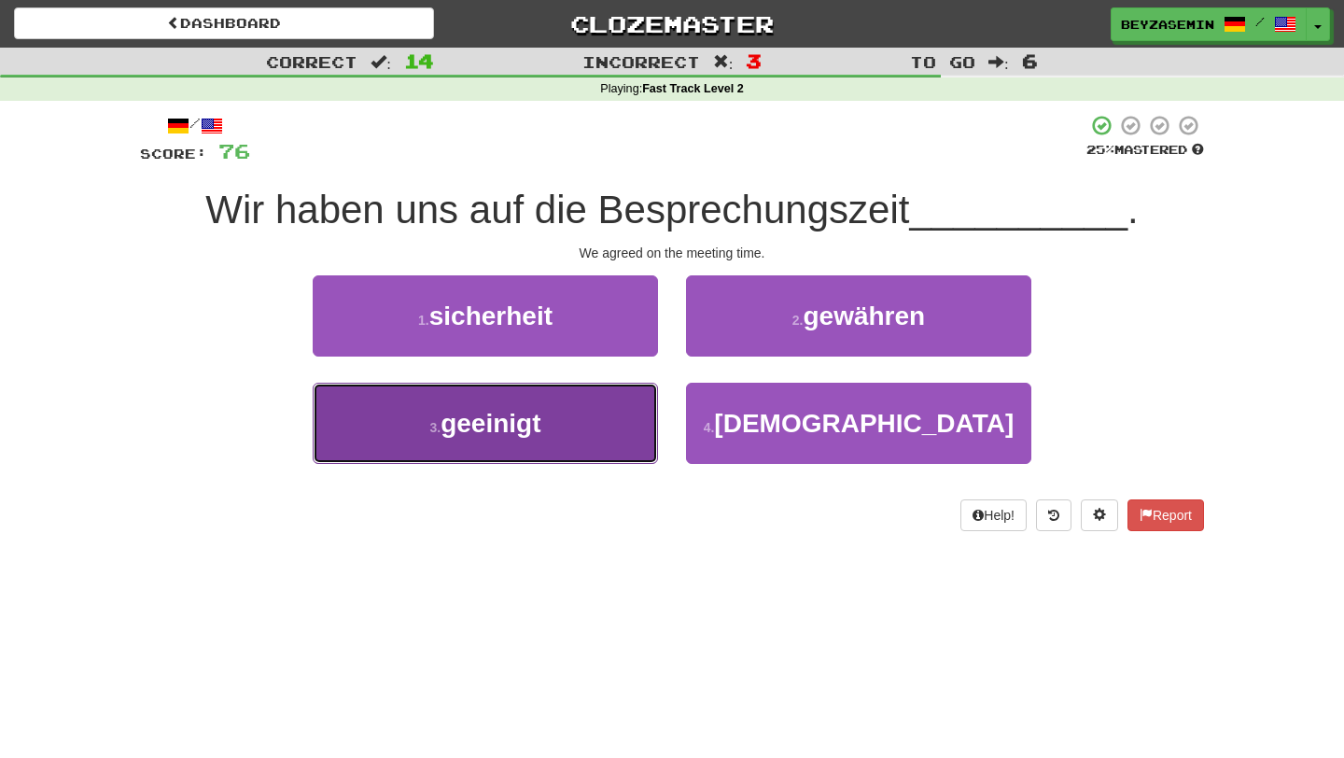
click at [587, 438] on button "3 . geeinigt" at bounding box center [485, 423] width 345 height 81
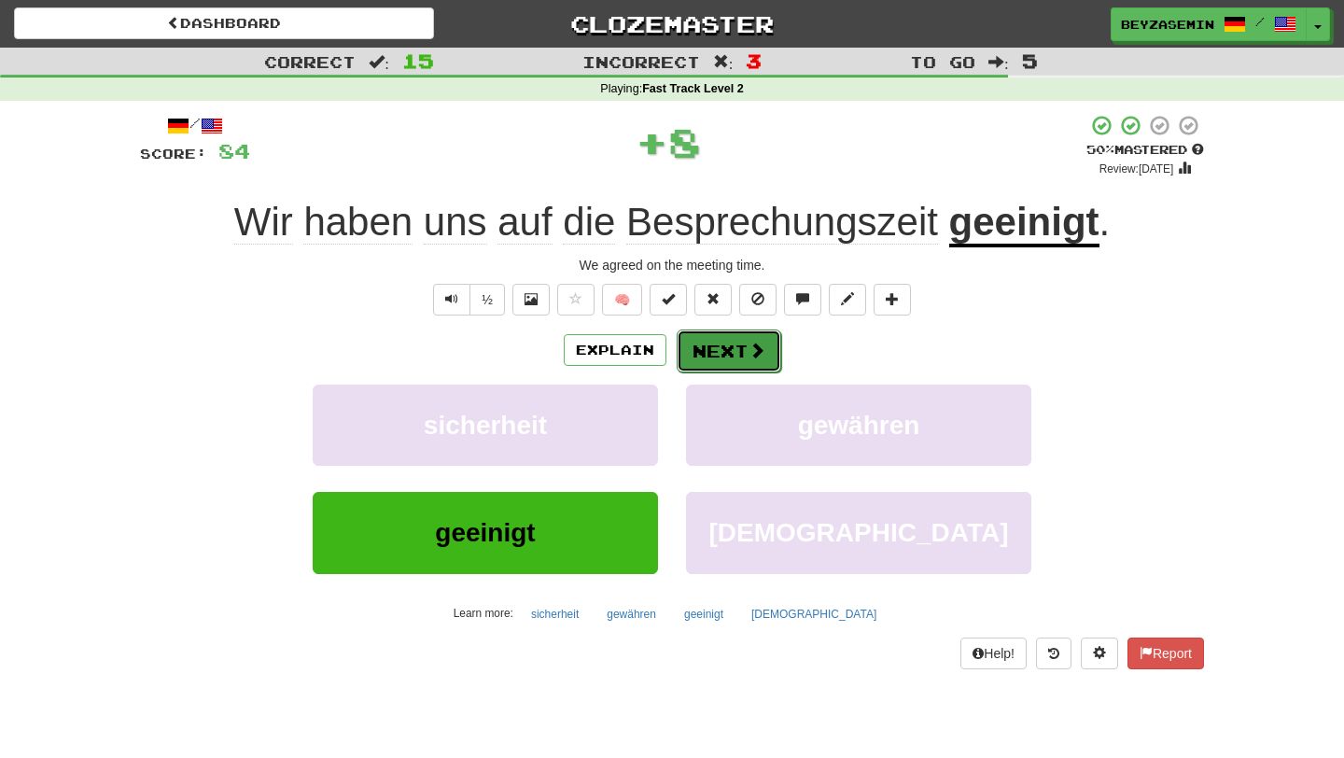
click at [700, 357] on button "Next" at bounding box center [729, 350] width 105 height 43
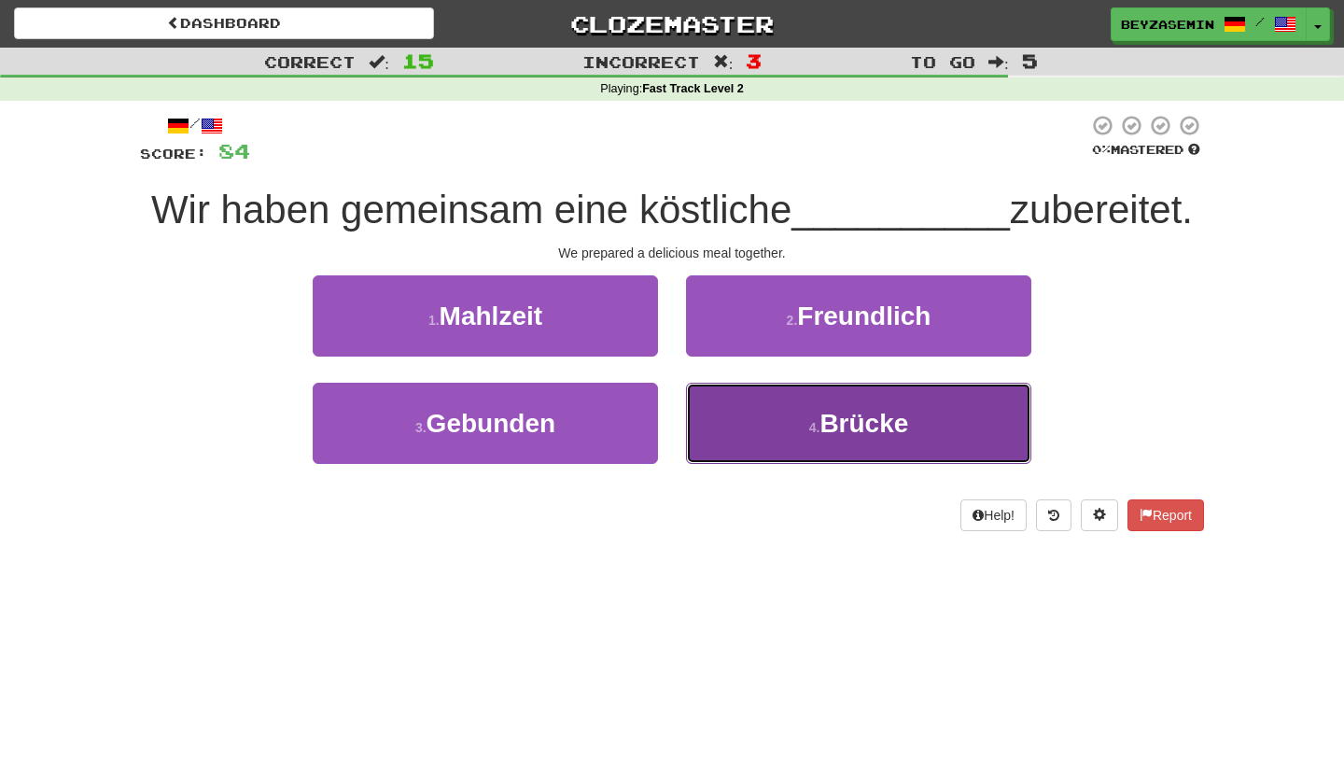
click at [768, 400] on button "4 . Brücke" at bounding box center [858, 423] width 345 height 81
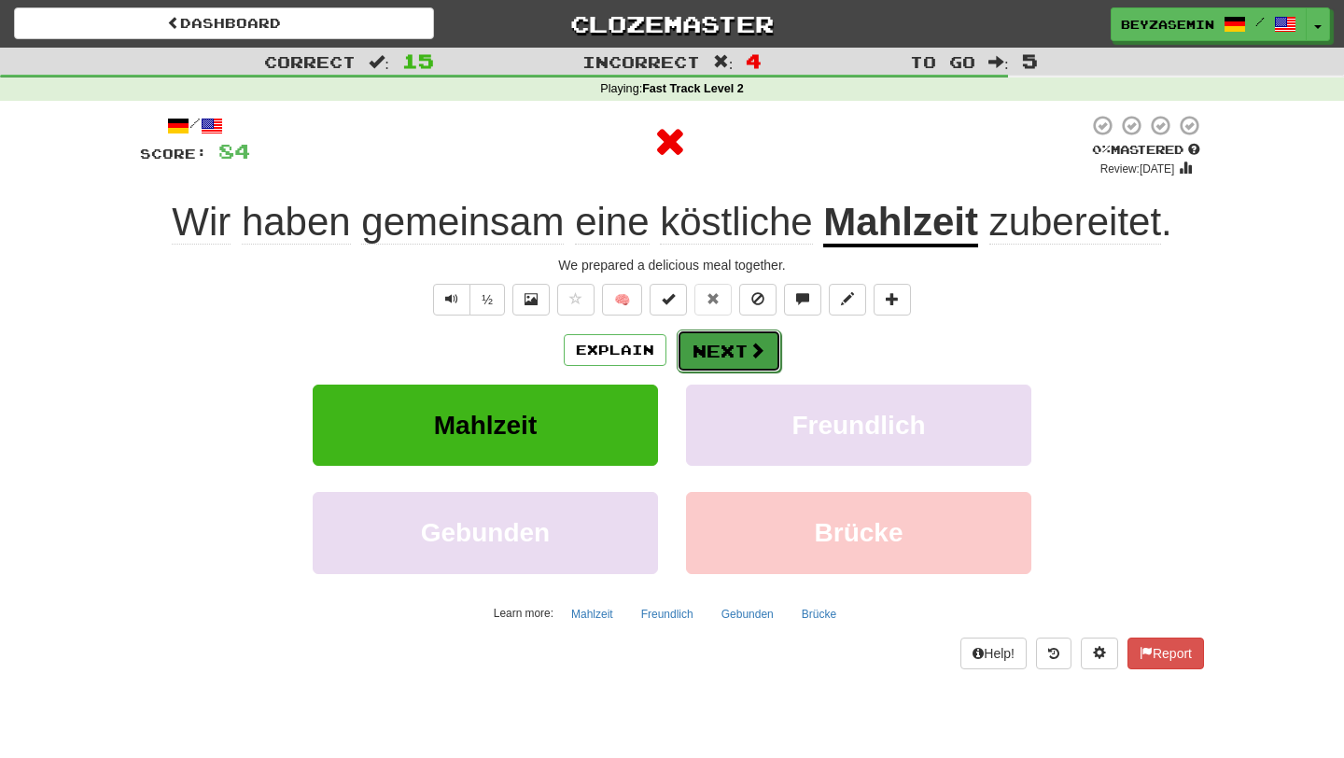
click at [746, 347] on button "Next" at bounding box center [729, 350] width 105 height 43
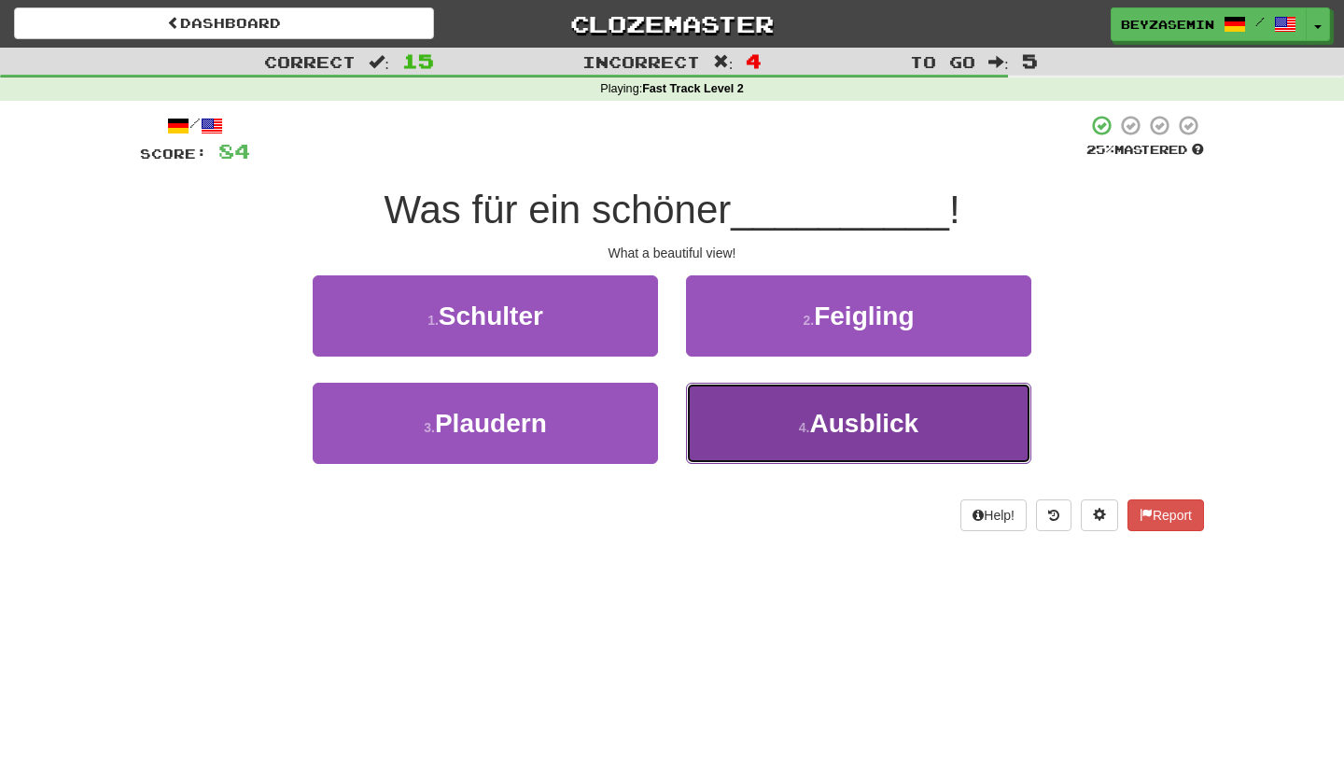
click at [748, 426] on button "4 . Ausblick" at bounding box center [858, 423] width 345 height 81
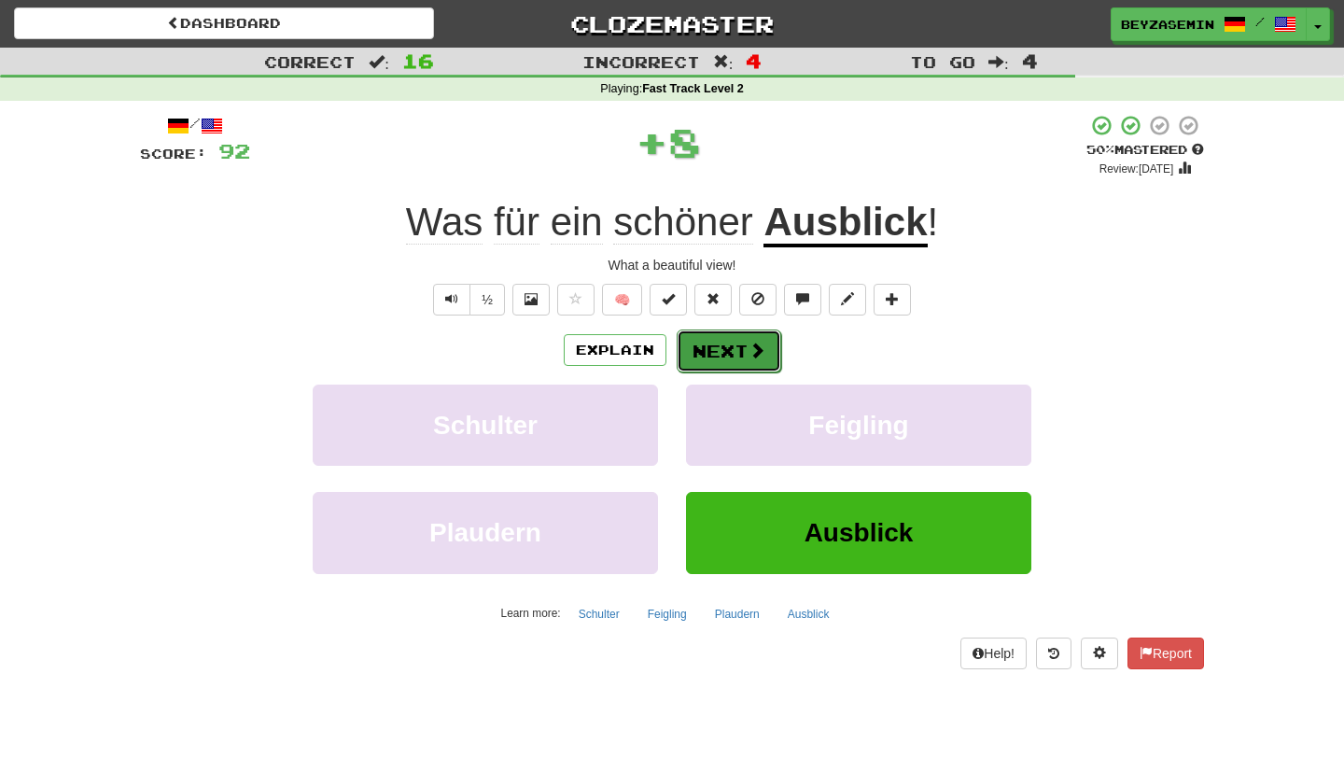
click at [725, 361] on button "Next" at bounding box center [729, 350] width 105 height 43
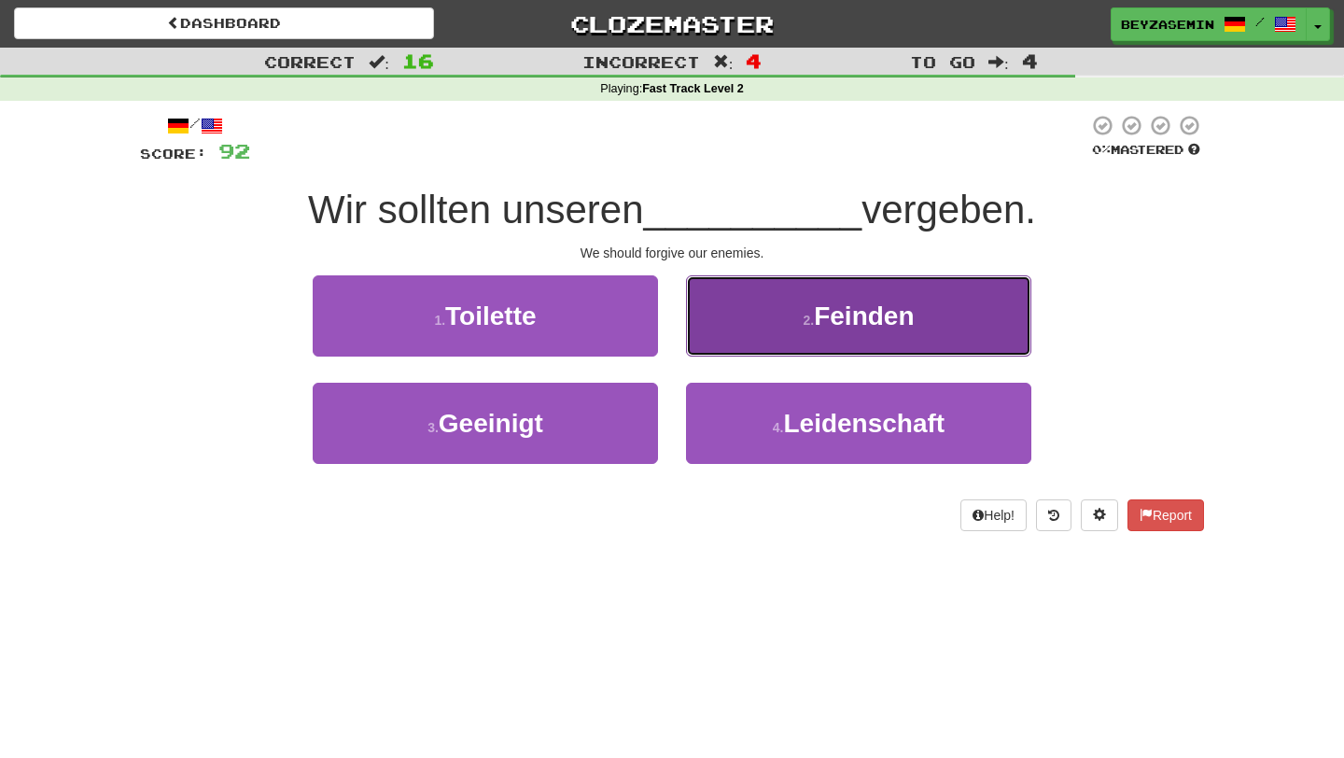
click at [803, 305] on button "2 . Feinden" at bounding box center [858, 315] width 345 height 81
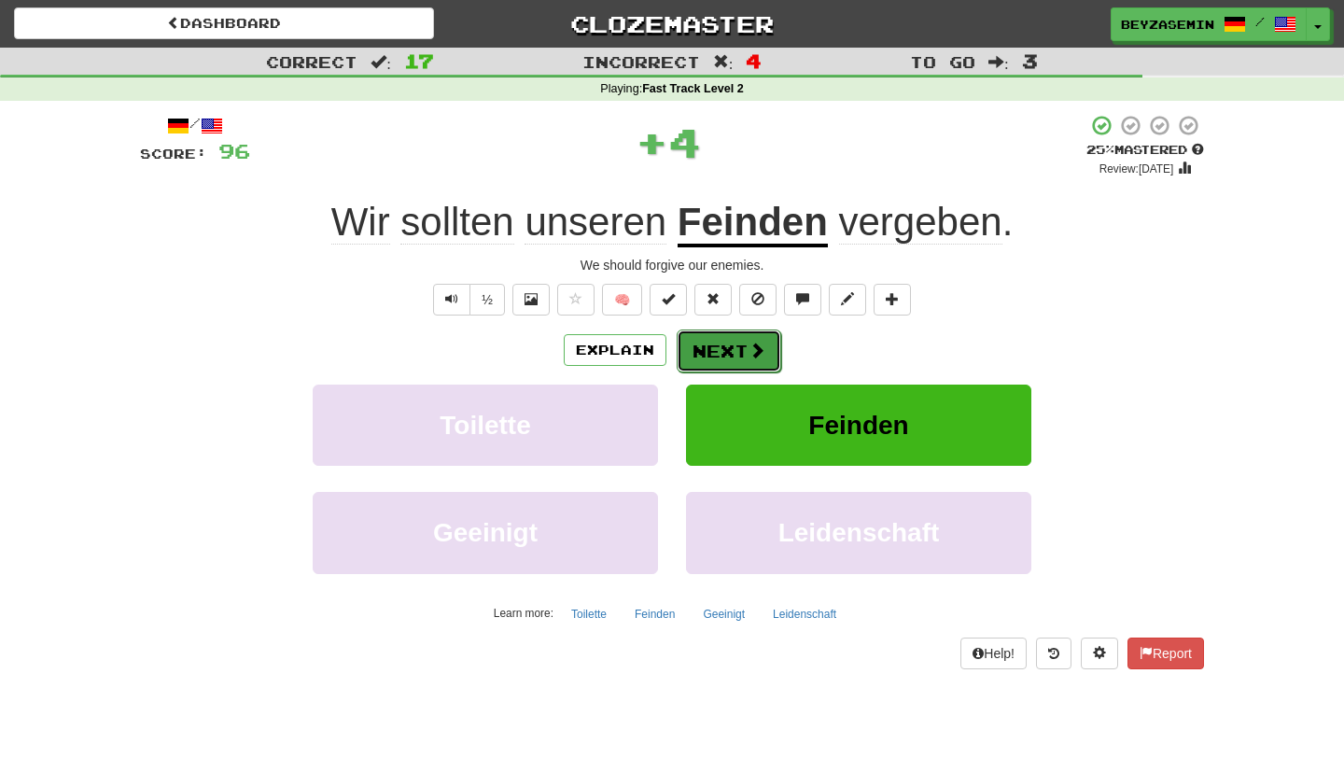
click at [755, 343] on span at bounding box center [756, 350] width 17 height 17
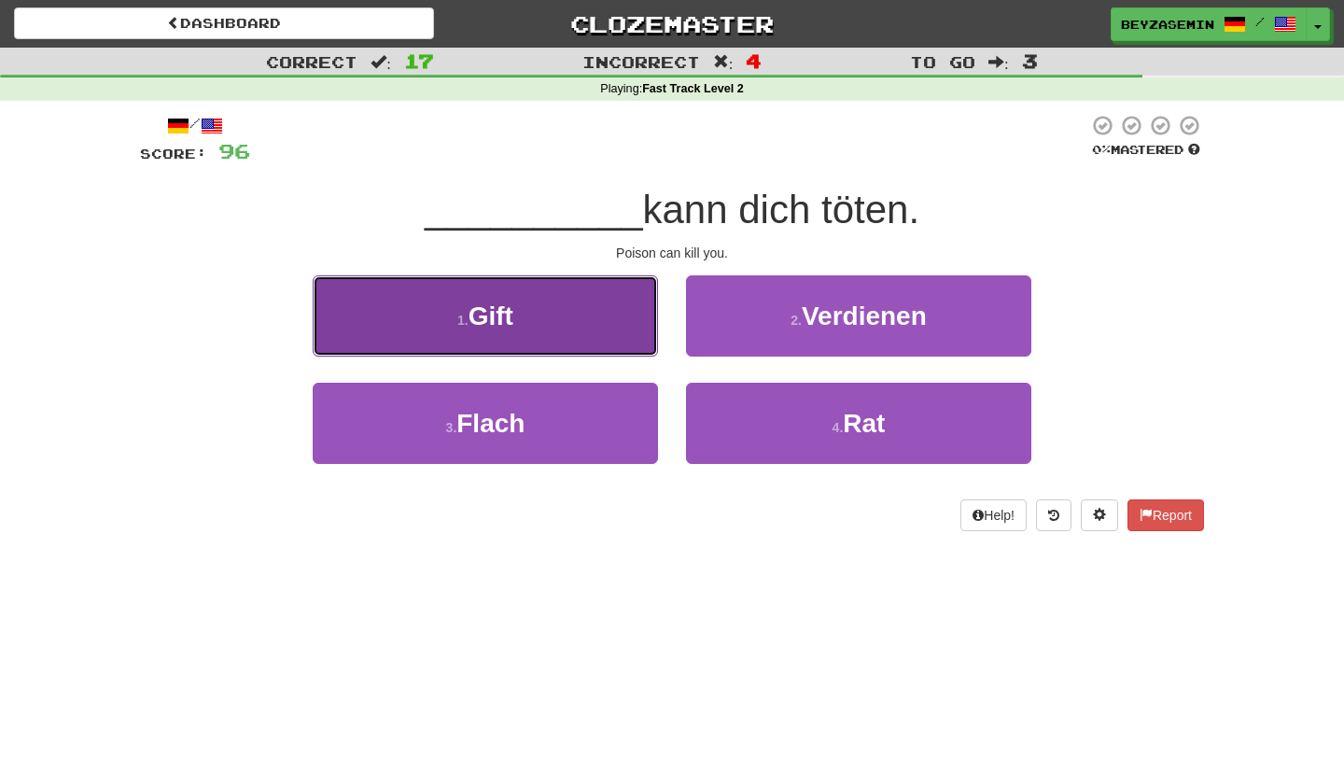
click at [579, 325] on button "1 . Gift" at bounding box center [485, 315] width 345 height 81
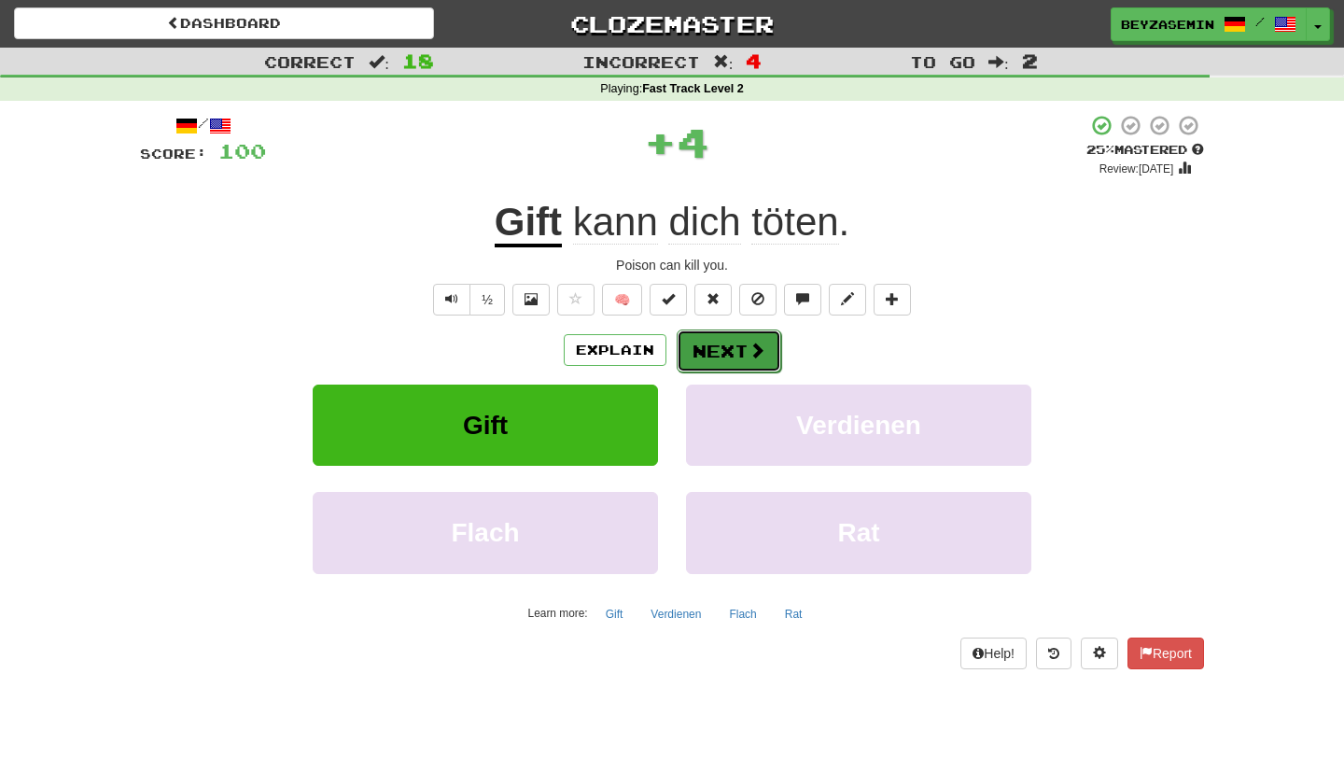
click at [749, 347] on span at bounding box center [756, 350] width 17 height 17
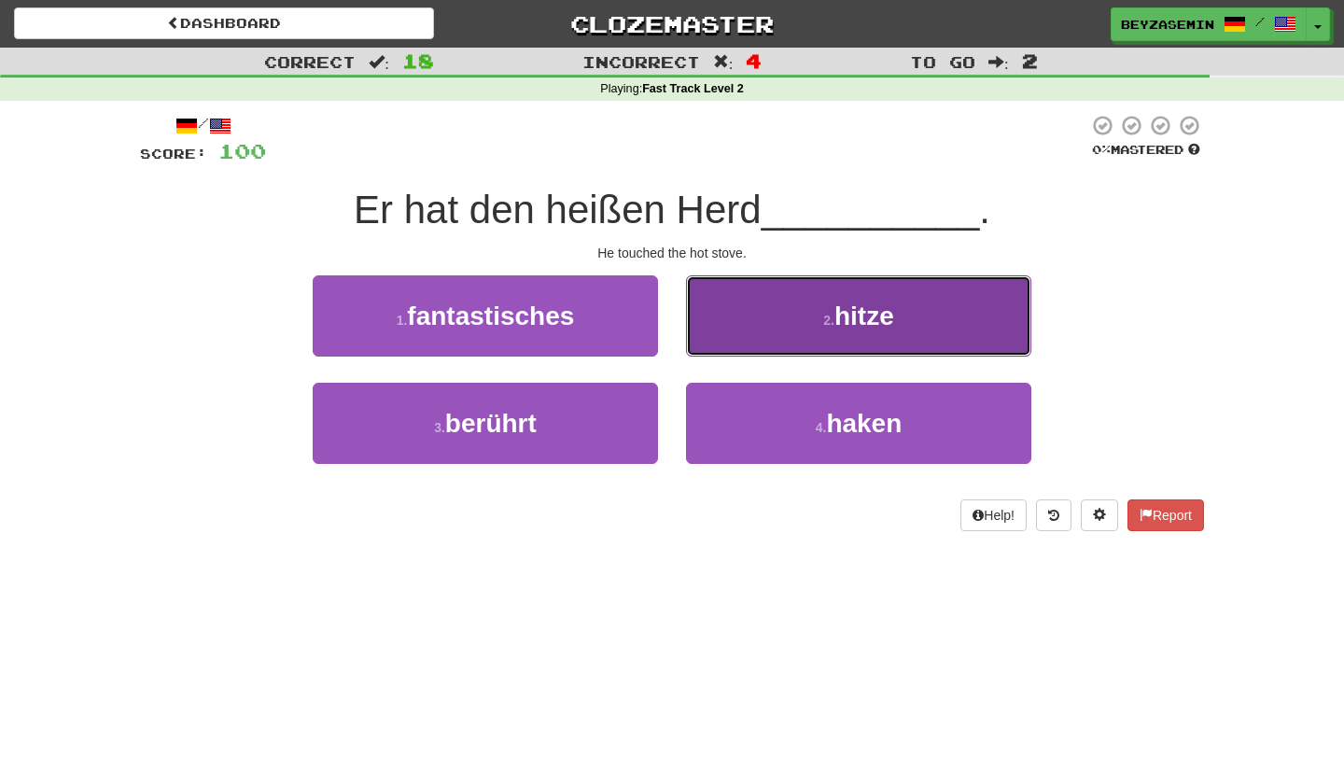
click at [766, 312] on button "2 . hitze" at bounding box center [858, 315] width 345 height 81
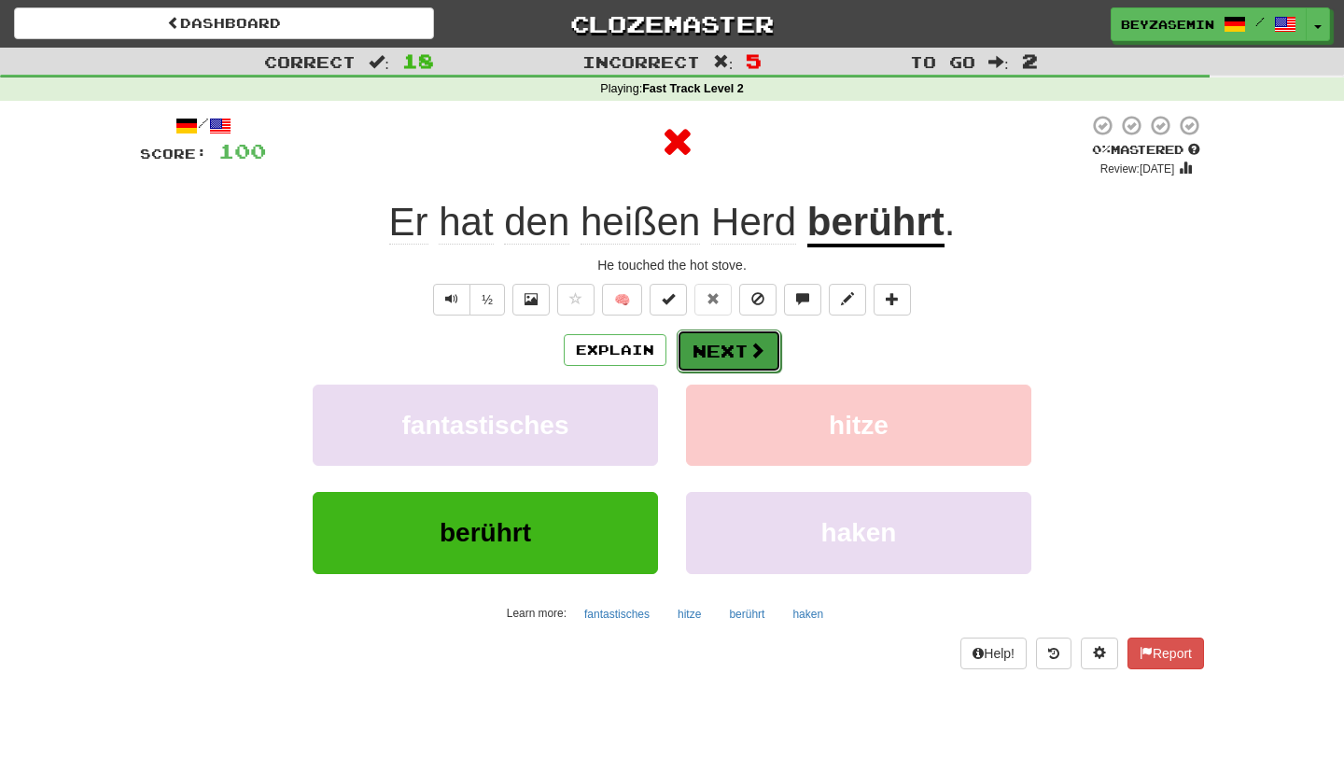
click at [742, 351] on button "Next" at bounding box center [729, 350] width 105 height 43
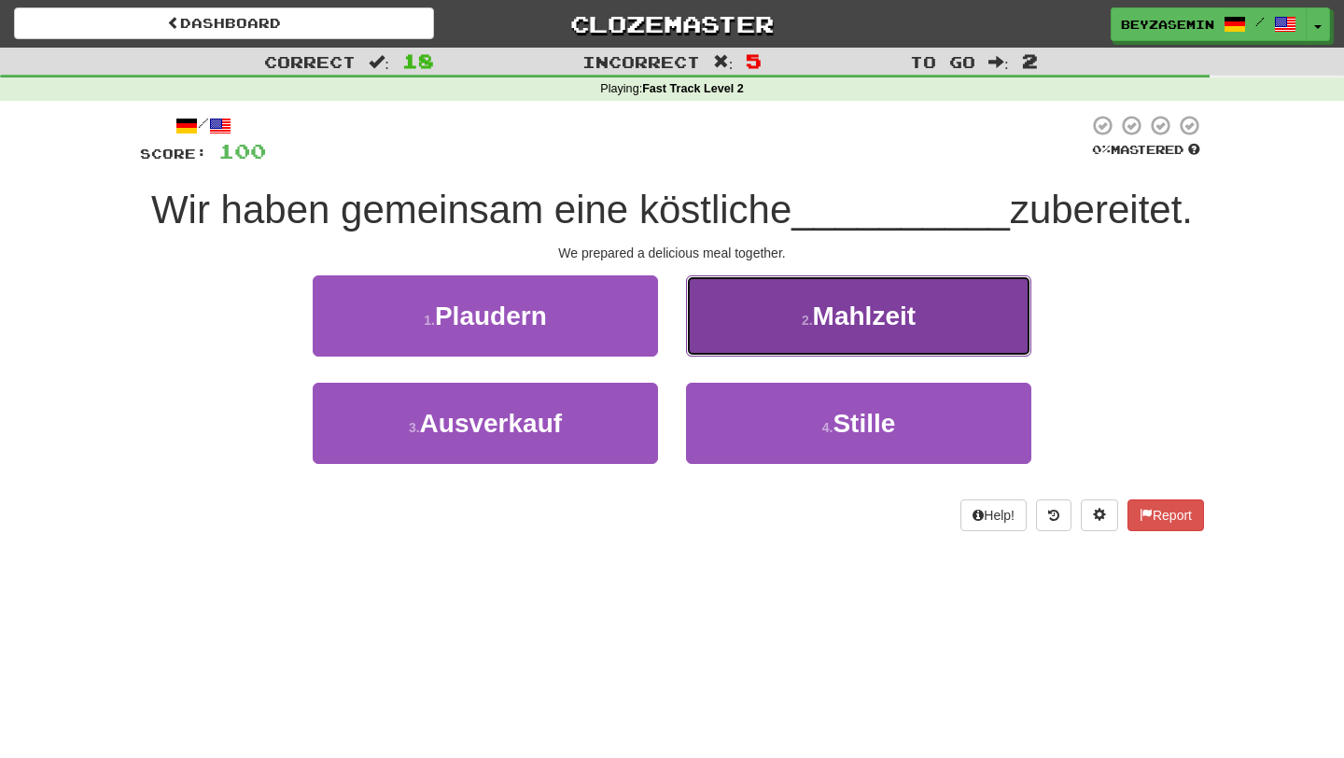
click at [764, 293] on button "2 . Mahlzeit" at bounding box center [858, 315] width 345 height 81
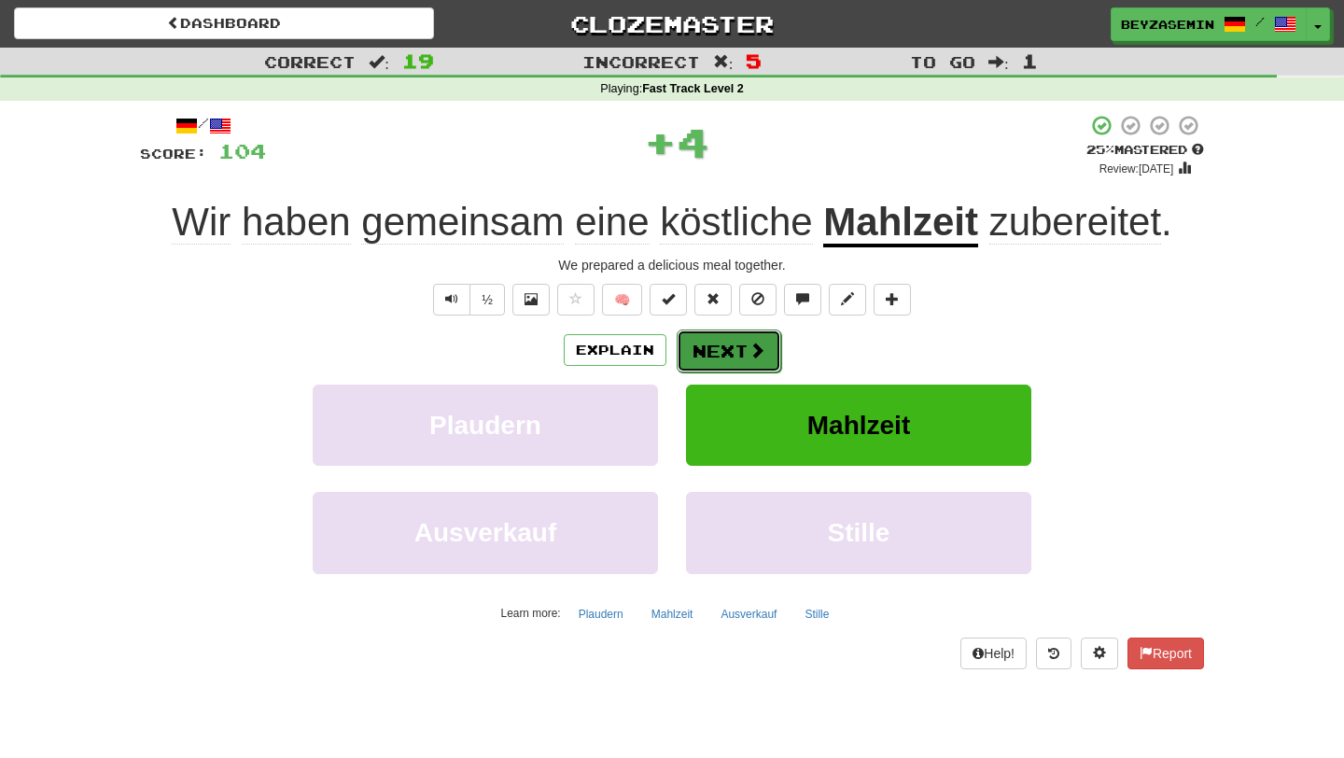
click at [745, 350] on button "Next" at bounding box center [729, 350] width 105 height 43
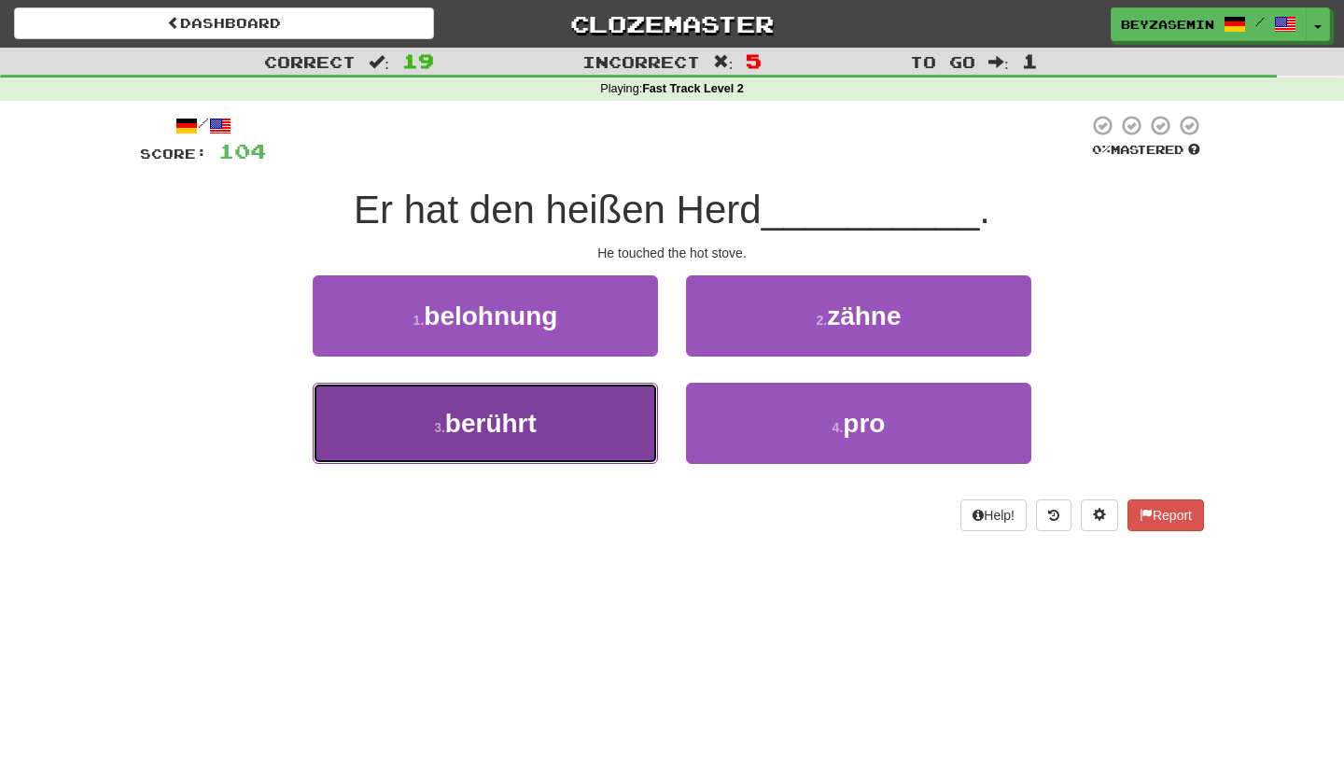
click at [564, 396] on button "3 . berührt" at bounding box center [485, 423] width 345 height 81
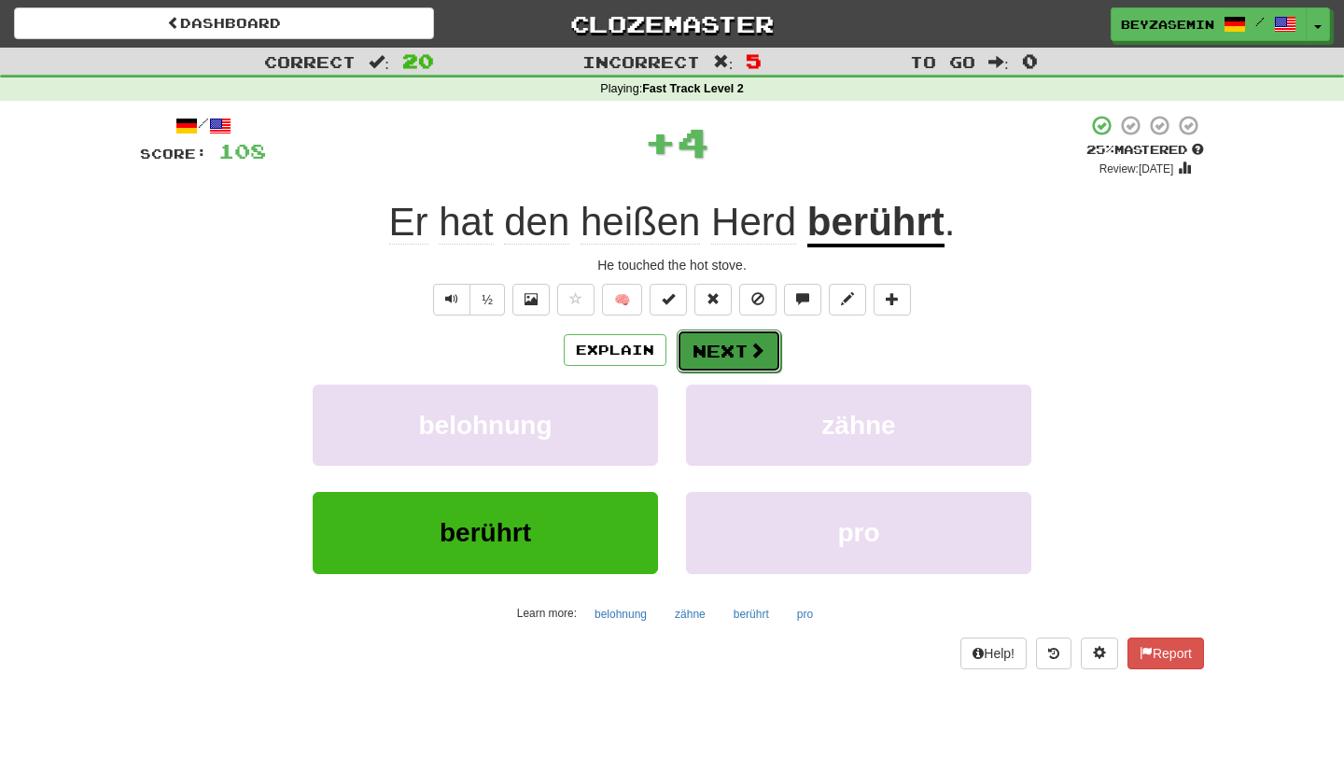
click at [758, 346] on span at bounding box center [756, 350] width 17 height 17
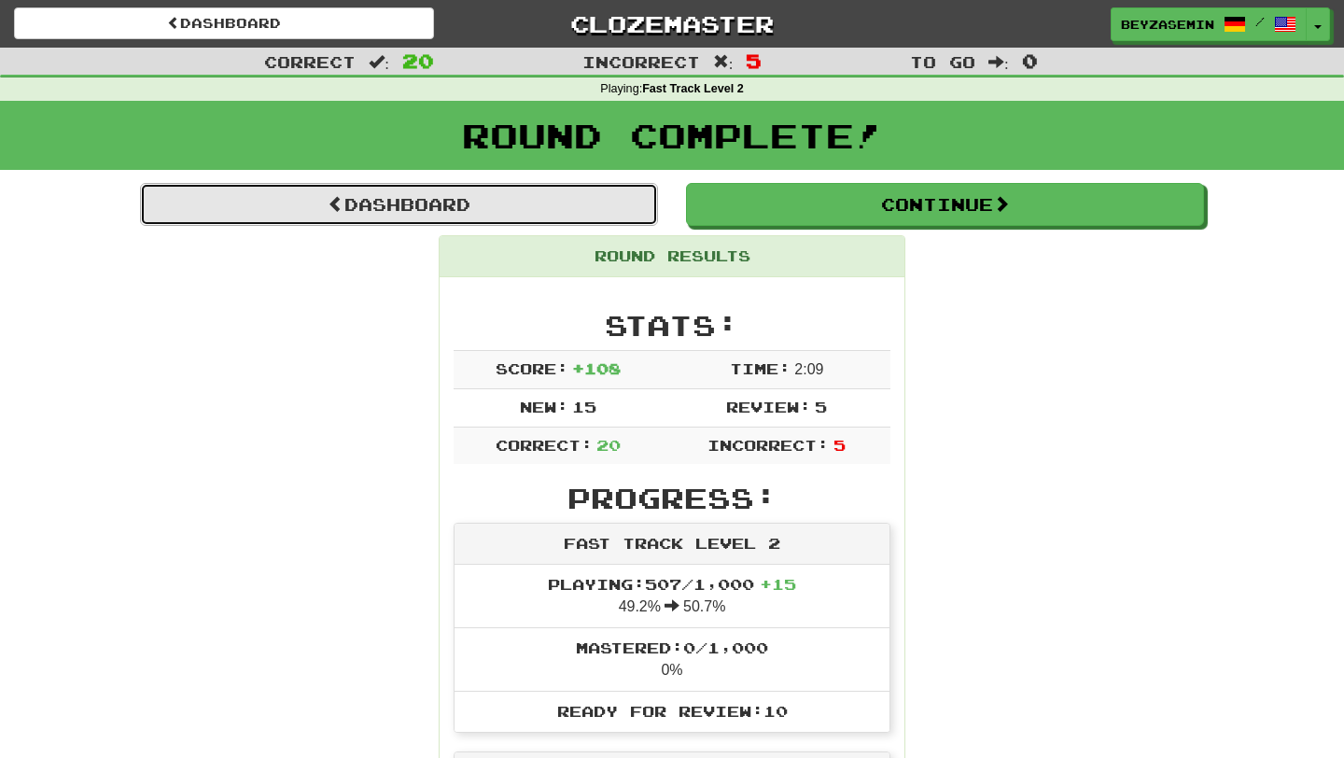
click at [538, 202] on link "Dashboard" at bounding box center [399, 204] width 518 height 43
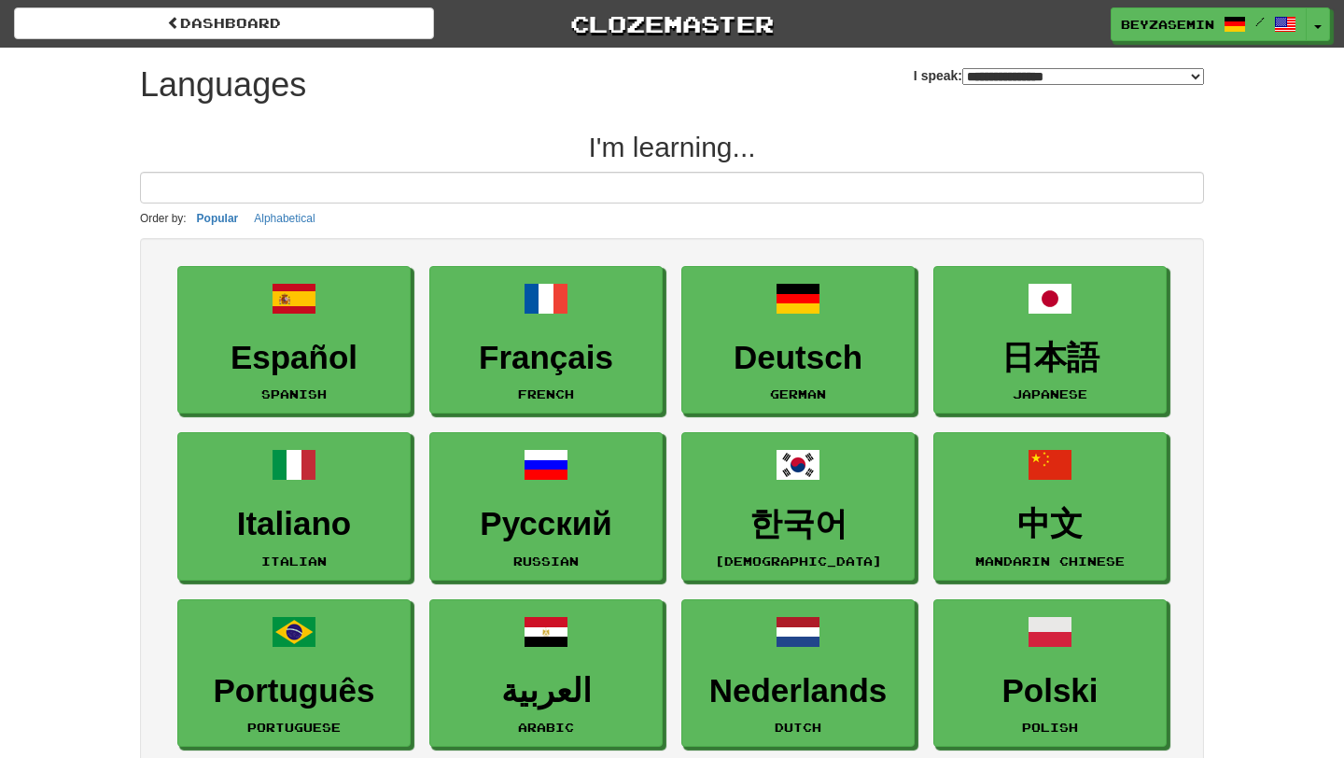
select select "*******"
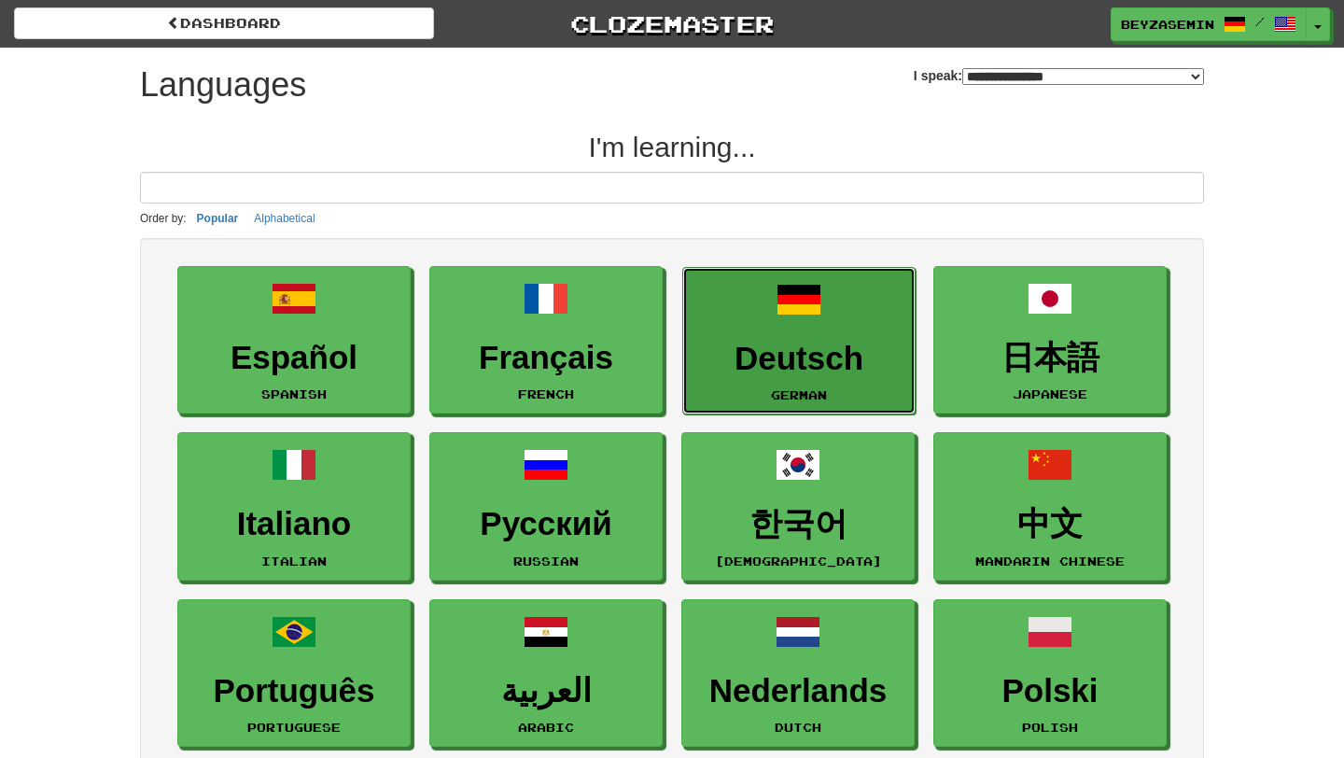
click at [825, 363] on h3 "Deutsch" at bounding box center [798, 359] width 213 height 36
